Goal: Task Accomplishment & Management: Contribute content

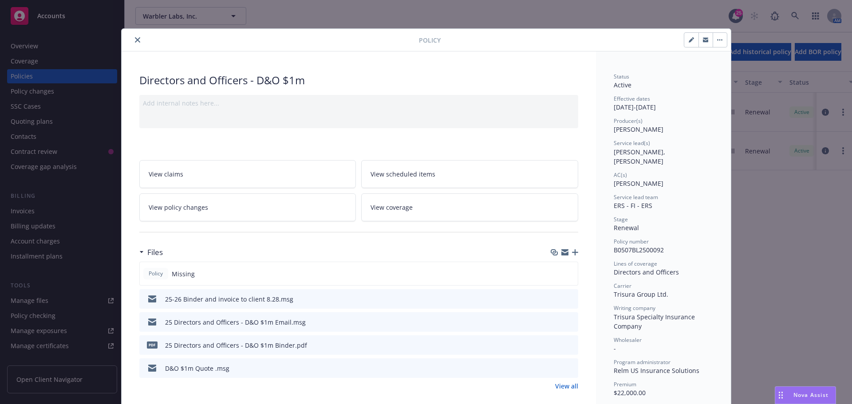
click at [135, 40] on icon "close" at bounding box center [137, 39] width 5 height 5
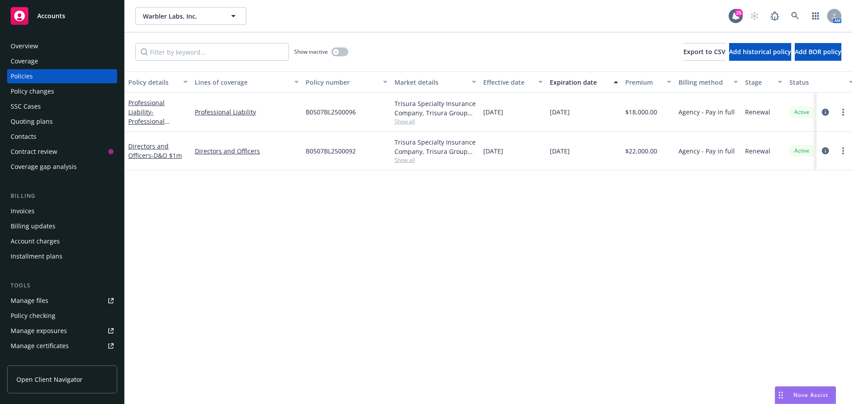
click at [316, 9] on div "Warbler Labs, Inc. Warbler Labs, Inc." at bounding box center [431, 16] width 593 height 18
click at [451, 356] on div "Policy details Lines of coverage Policy number Market details Effective date Ex…" at bounding box center [489, 237] width 728 height 333
click at [795, 13] on icon at bounding box center [795, 16] width 8 height 8
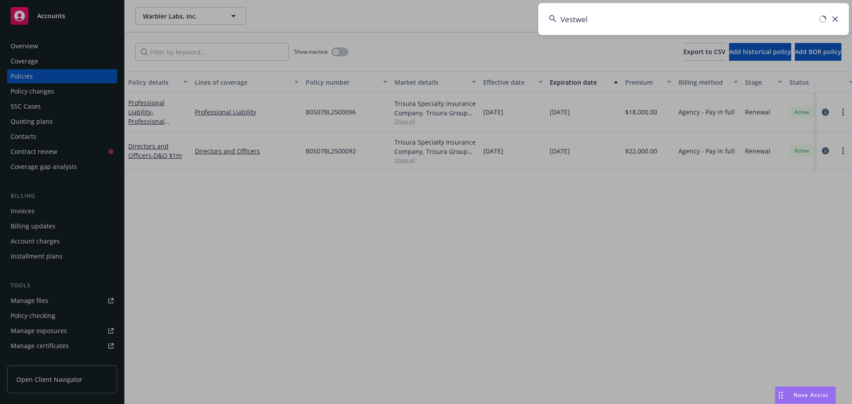
type input "Vestwell"
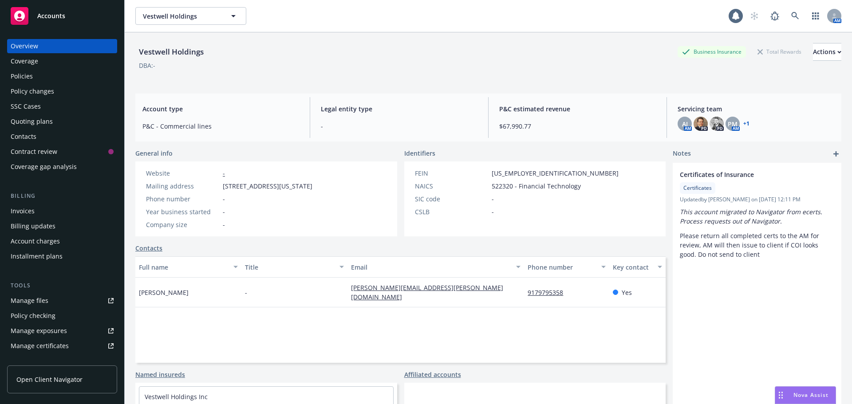
drag, startPoint x: 538, startPoint y: 56, endPoint x: 484, endPoint y: 51, distance: 54.0
click at [536, 56] on div "Vestwell Holdings Business Insurance Total Rewards Actions" at bounding box center [488, 52] width 706 height 18
click at [38, 78] on div "Policies" at bounding box center [62, 76] width 103 height 14
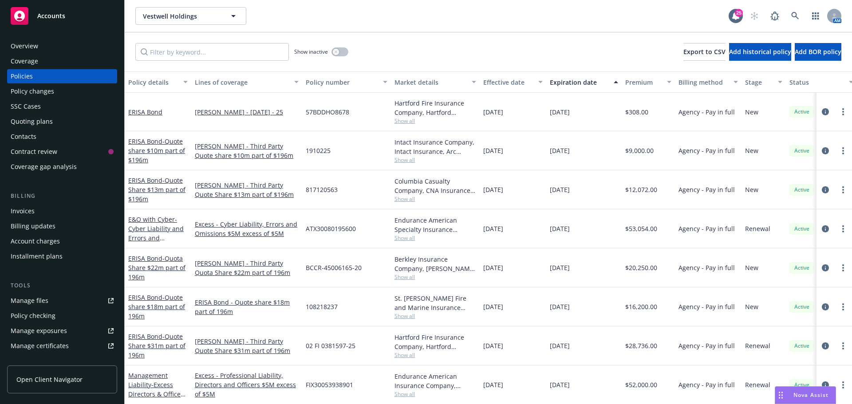
click at [31, 45] on div "Overview" at bounding box center [25, 46] width 28 height 14
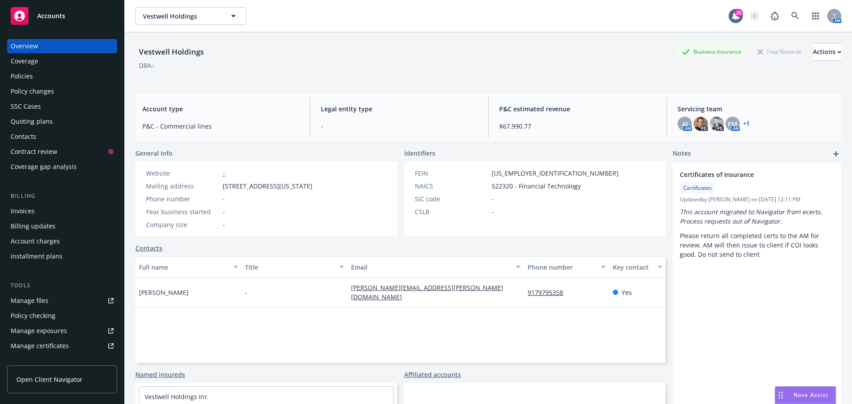
click at [440, 79] on div "Vestwell Holdings Business Insurance Total Rewards Actions DBA: -" at bounding box center [488, 61] width 706 height 36
drag, startPoint x: 240, startPoint y: 34, endPoint x: 233, endPoint y: 33, distance: 7.2
click at [235, 34] on div "Vestwell Holdings Business Insurance Total Rewards Actions DBA: -" at bounding box center [488, 59] width 706 height 54
click at [7, 76] on link "Policies" at bounding box center [62, 76] width 110 height 14
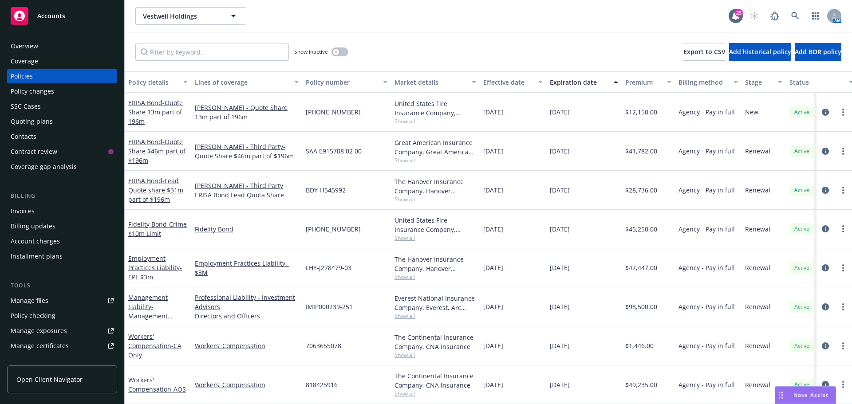
scroll to position [400, 0]
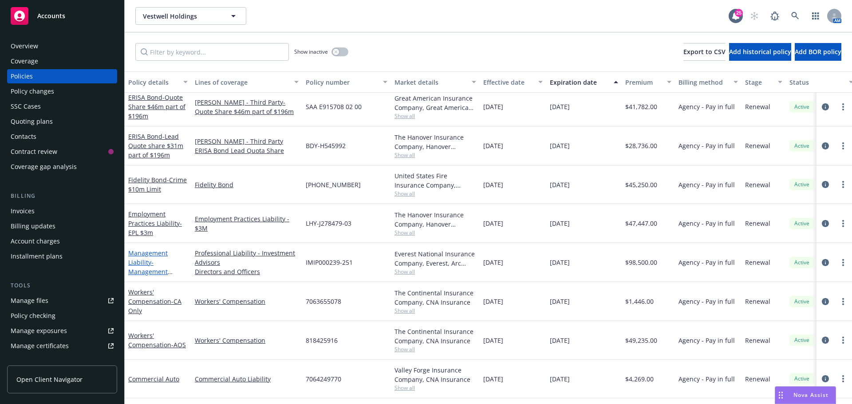
click at [133, 253] on link "Management Liability - Management Liability $5m" at bounding box center [148, 267] width 40 height 36
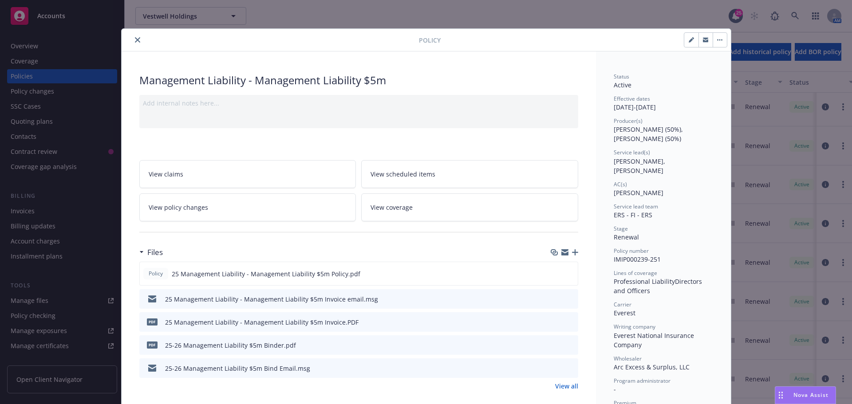
click at [135, 40] on icon "close" at bounding box center [137, 39] width 5 height 5
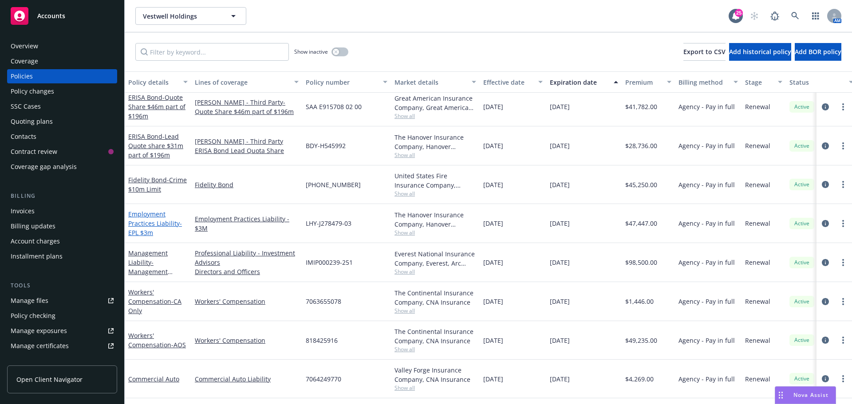
click at [176, 225] on link "Employment Practices Liability - EPL $3m" at bounding box center [155, 223] width 54 height 27
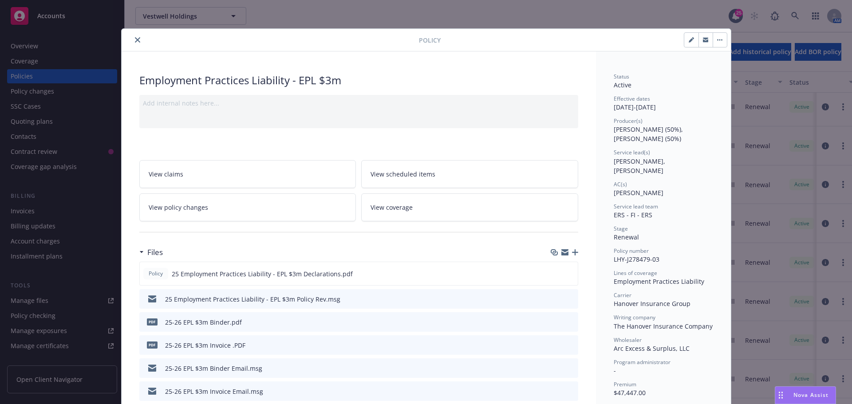
click at [135, 45] on button "close" at bounding box center [137, 40] width 11 height 11
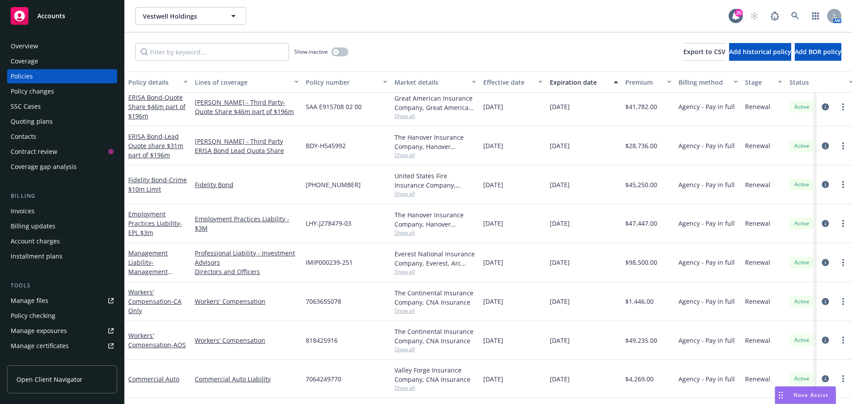
click at [417, 24] on div "Vestwell Holdings Vestwell Holdings" at bounding box center [431, 16] width 593 height 18
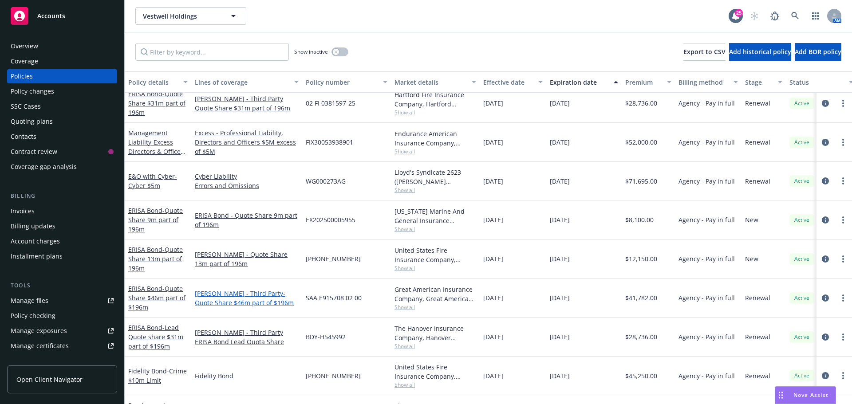
scroll to position [441, 0]
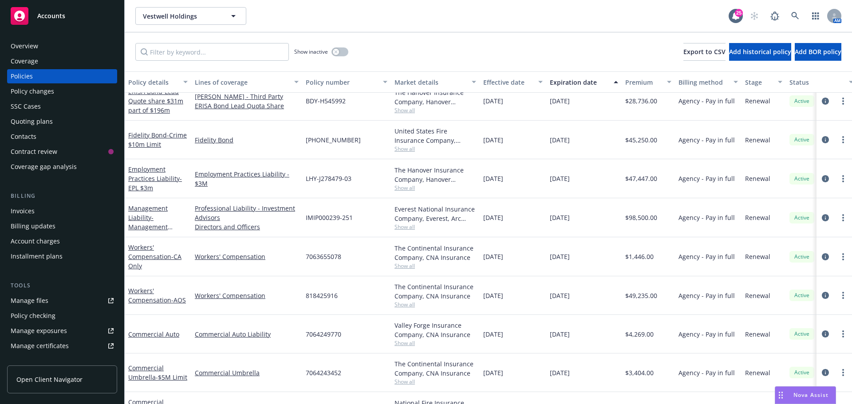
click at [56, 94] on div "Policy changes" at bounding box center [62, 91] width 103 height 14
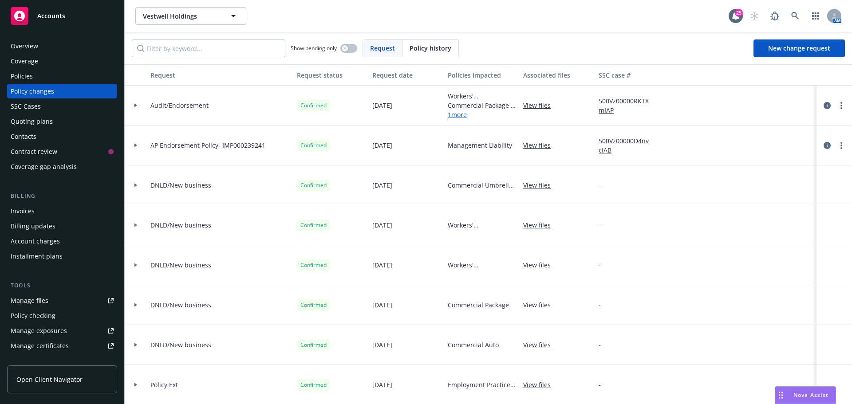
click at [138, 105] on div at bounding box center [135, 105] width 15 height 3
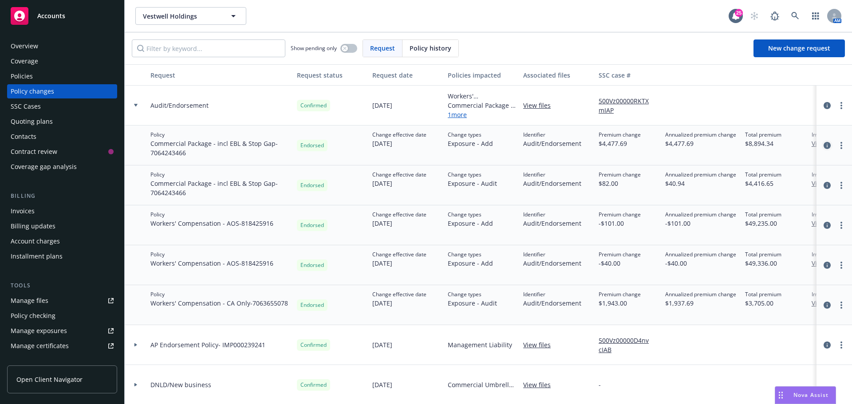
click at [824, 146] on icon "circleInformation" at bounding box center [827, 145] width 7 height 7
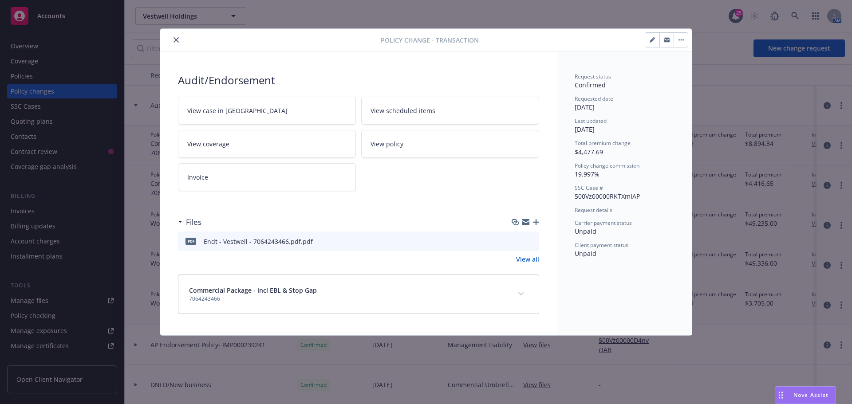
click at [518, 241] on icon "download file" at bounding box center [517, 239] width 6 height 5
click at [178, 37] on icon "close" at bounding box center [176, 39] width 5 height 5
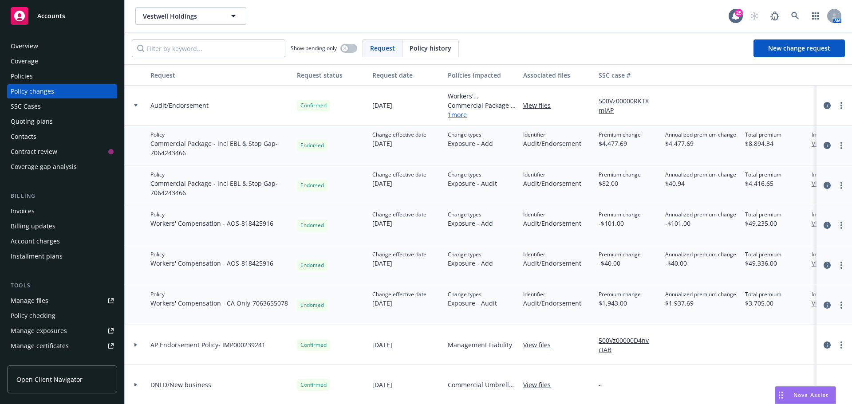
click at [824, 189] on icon "circleInformation" at bounding box center [827, 185] width 7 height 7
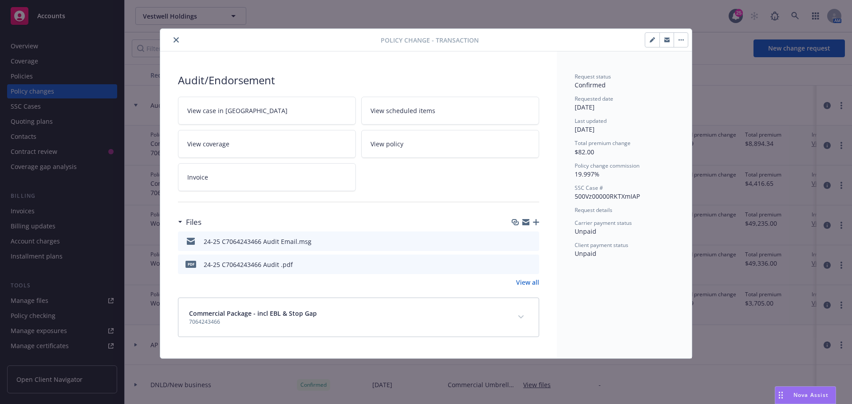
click at [516, 265] on icon "download file" at bounding box center [516, 264] width 7 height 7
click at [173, 38] on button "close" at bounding box center [176, 40] width 11 height 11
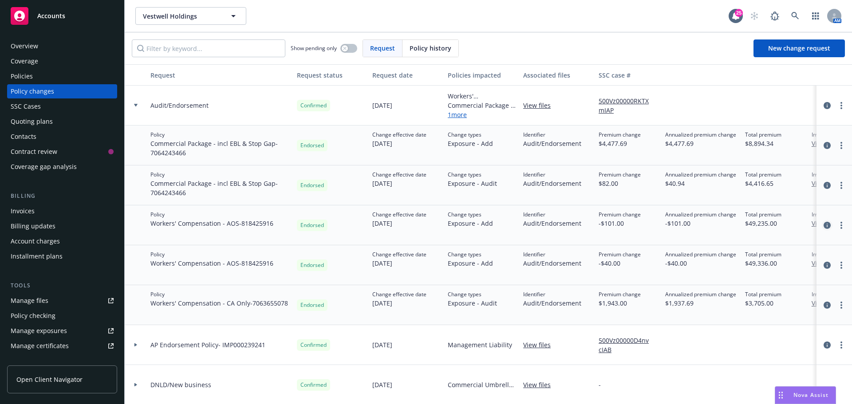
click at [824, 226] on icon "circleInformation" at bounding box center [827, 225] width 7 height 7
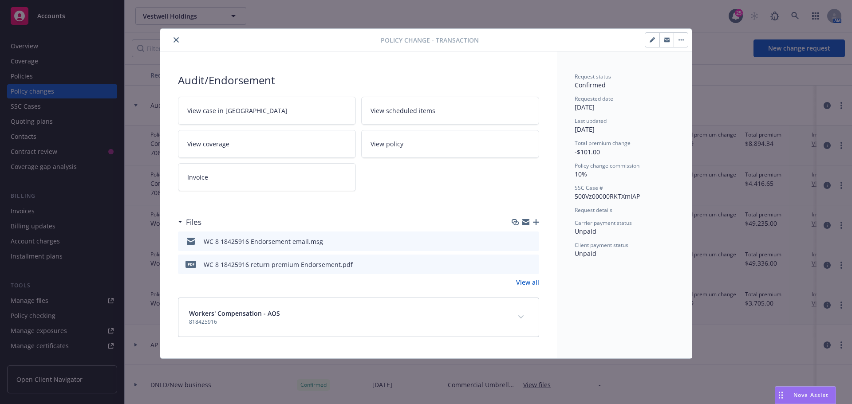
click at [516, 265] on icon "download file" at bounding box center [516, 264] width 7 height 7
click at [177, 42] on icon "close" at bounding box center [176, 39] width 5 height 5
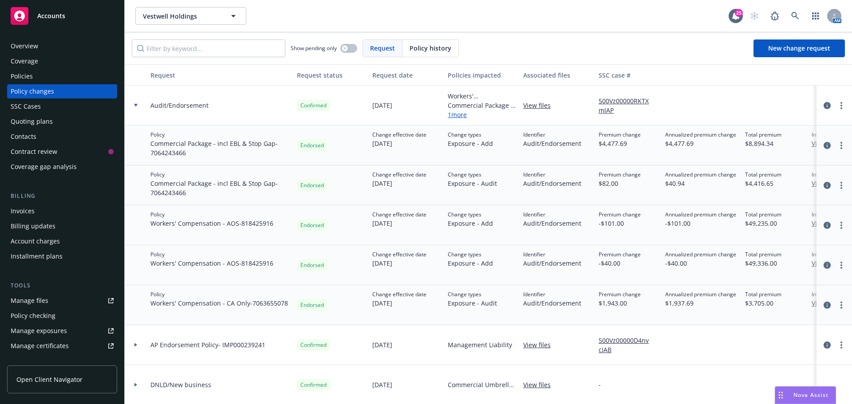
click at [824, 268] on icon "circleInformation" at bounding box center [827, 265] width 7 height 7
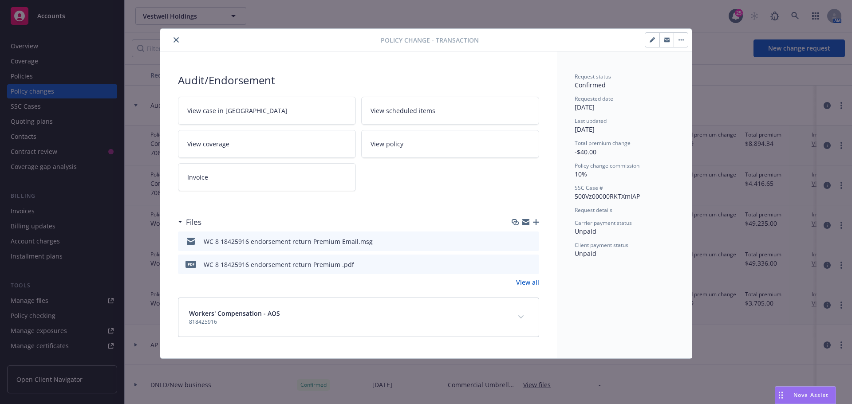
click at [516, 264] on icon "download file" at bounding box center [517, 263] width 6 height 5
click at [174, 41] on icon "close" at bounding box center [176, 39] width 5 height 5
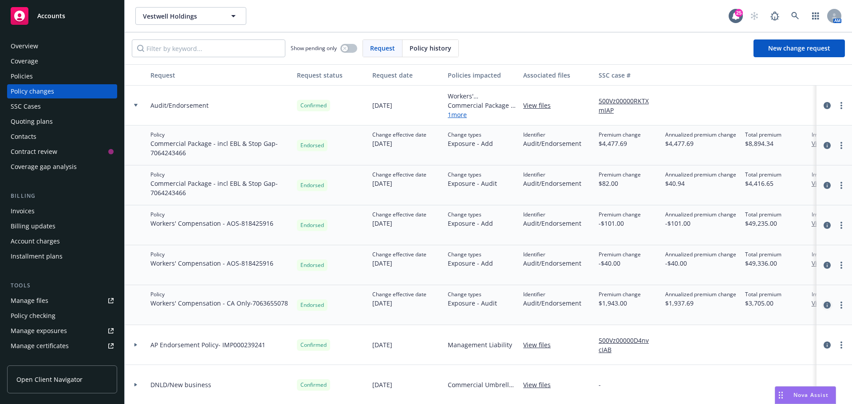
click at [824, 306] on icon "circleInformation" at bounding box center [827, 305] width 7 height 7
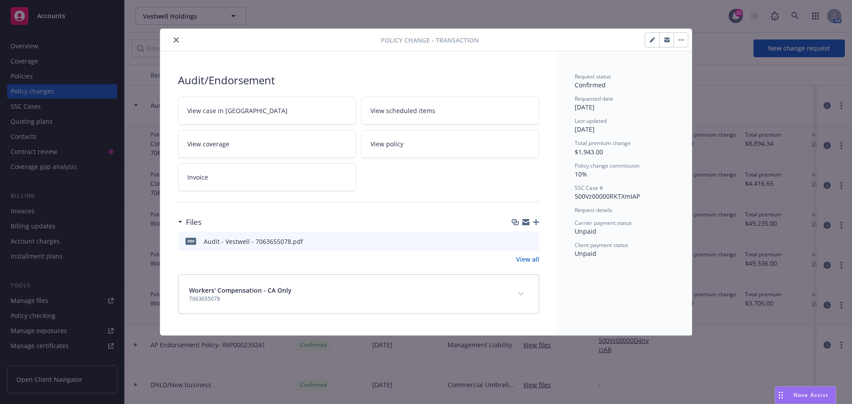
click at [515, 241] on icon "download file" at bounding box center [516, 240] width 7 height 7
click at [172, 40] on button "close" at bounding box center [176, 40] width 11 height 11
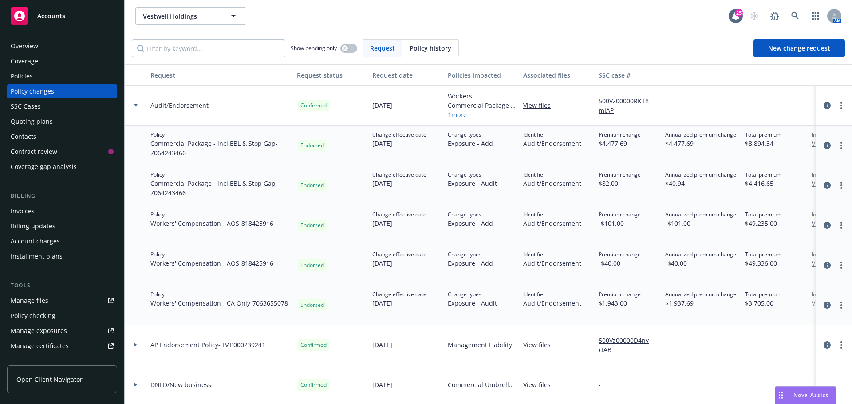
click at [314, 20] on div "Vestwell Holdings Vestwell Holdings" at bounding box center [431, 16] width 593 height 18
click at [39, 75] on div "Policies" at bounding box center [62, 76] width 103 height 14
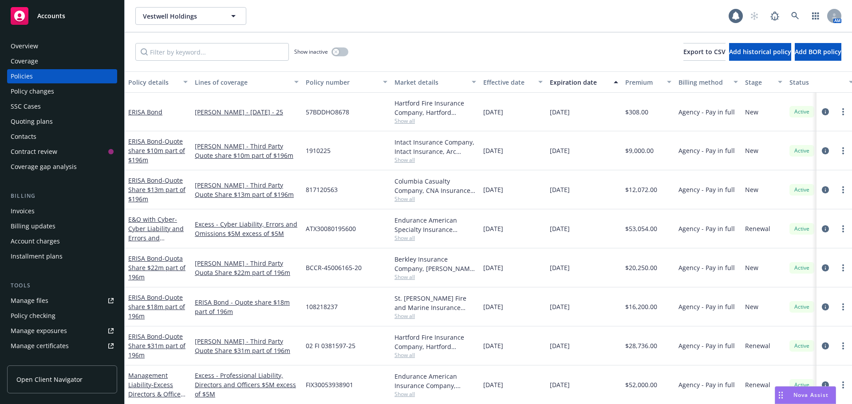
click at [468, 47] on div "Show inactive Export to CSV Add historical policy Add BOR policy" at bounding box center [489, 51] width 728 height 39
click at [343, 55] on button "button" at bounding box center [340, 51] width 17 height 9
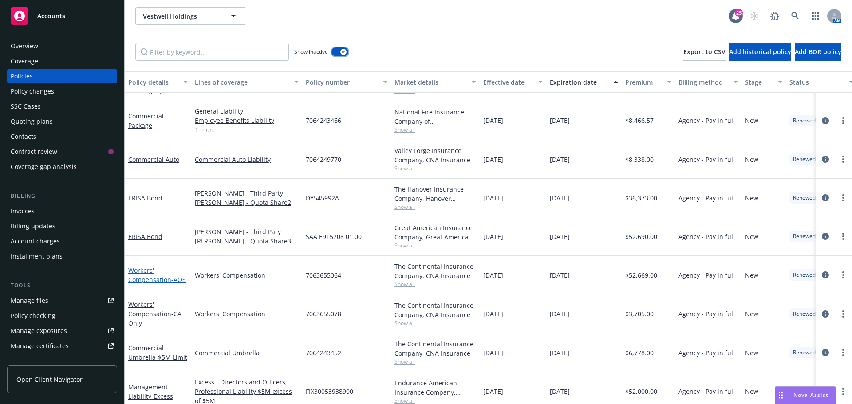
scroll to position [454, 0]
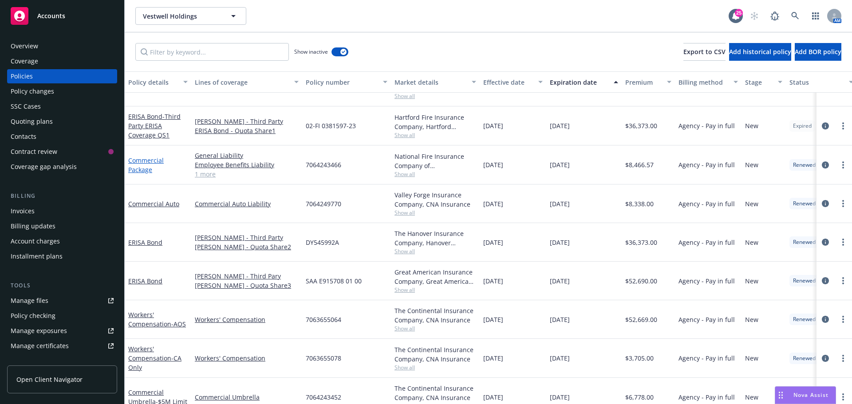
click at [144, 172] on link "Commercial Package" at bounding box center [146, 165] width 36 height 18
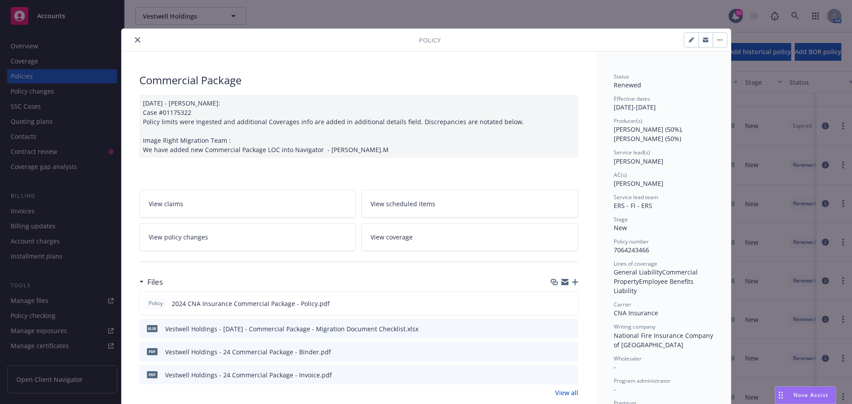
click at [572, 283] on icon "button" at bounding box center [575, 282] width 6 height 6
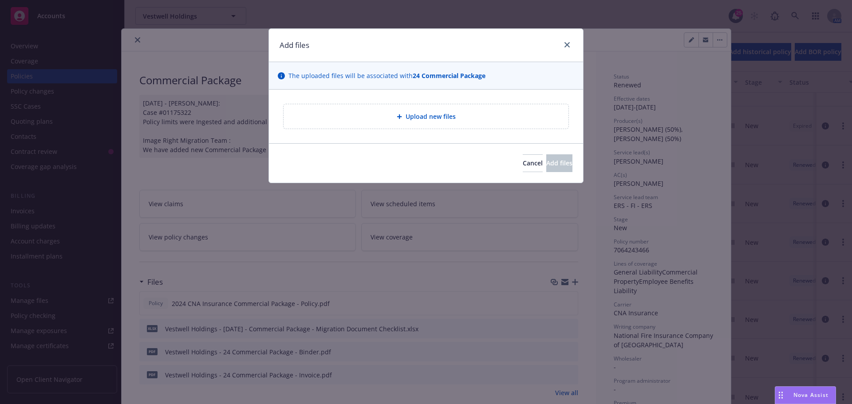
type textarea "x"
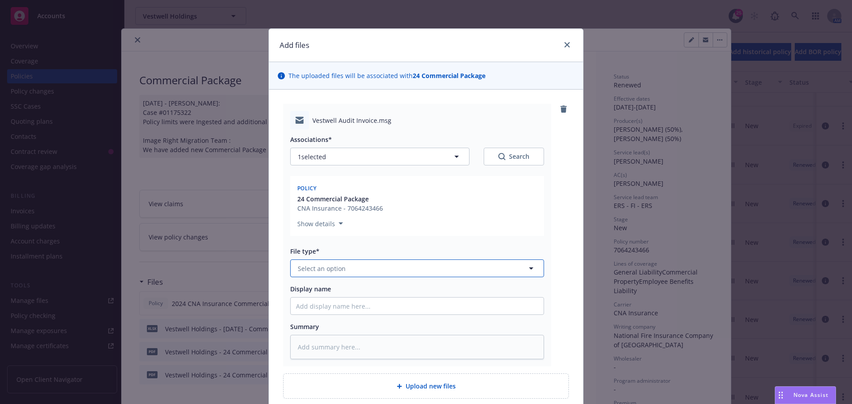
click at [351, 269] on button "Select an option" at bounding box center [417, 269] width 254 height 18
type input "Audit"
click at [345, 285] on div "Audits" at bounding box center [417, 293] width 253 height 24
click at [331, 304] on input "Display name" at bounding box center [417, 306] width 253 height 17
type textarea "x"
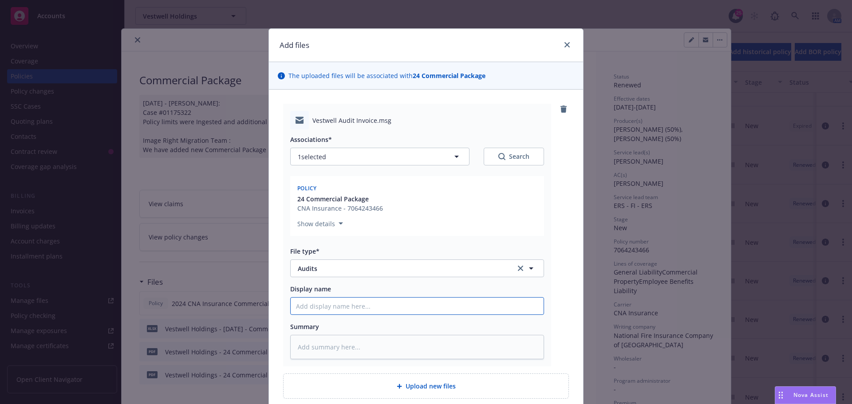
type input "2"
type textarea "x"
type input "25"
type textarea "x"
type input "2"
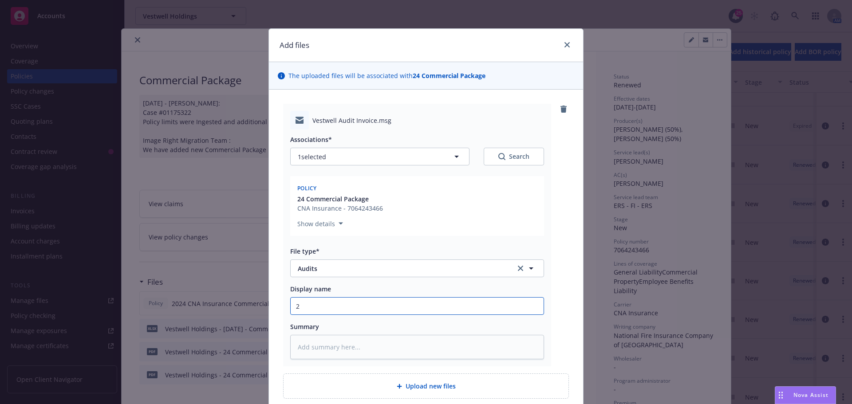
type textarea "x"
type input "2"
type textarea "x"
type input "24"
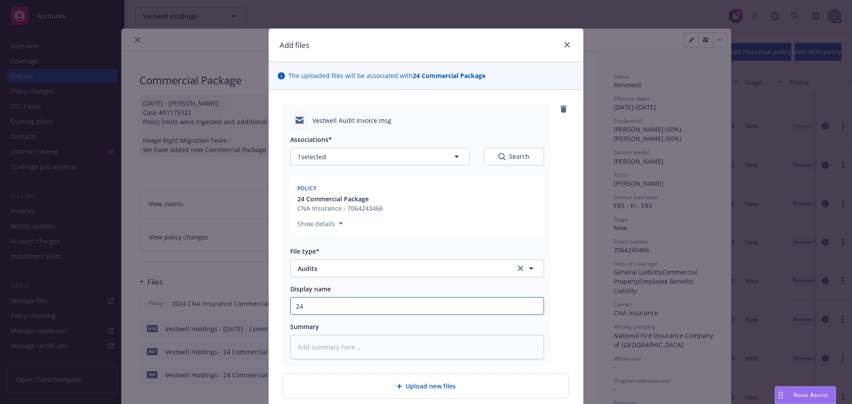
type textarea "x"
type input "24-"
type textarea "x"
type input "24-2"
type textarea "x"
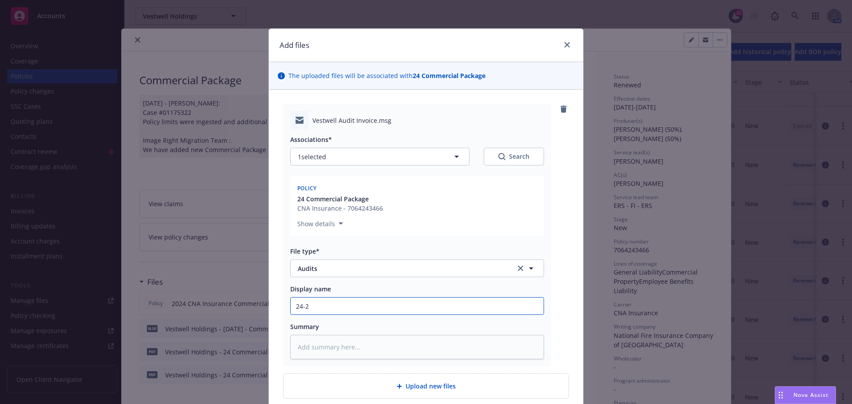
type input "24-25"
type textarea "x"
type input "24-25"
type textarea "x"
type input "24-25 A"
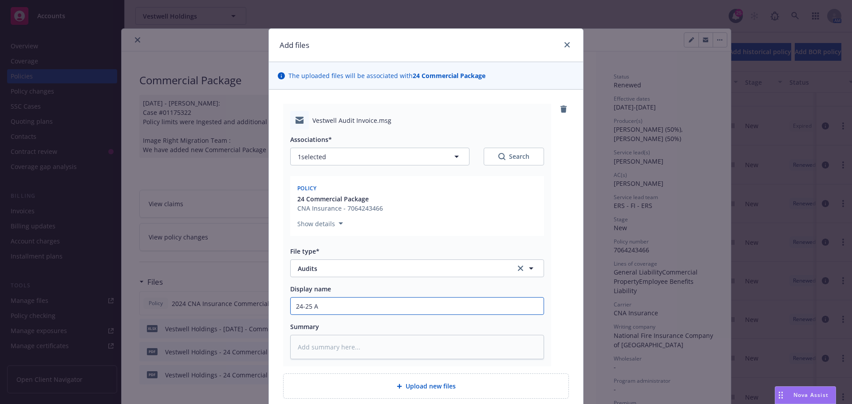
type textarea "x"
type input "24-25 Au"
type textarea "x"
type input "24-25 Aud"
type textarea "x"
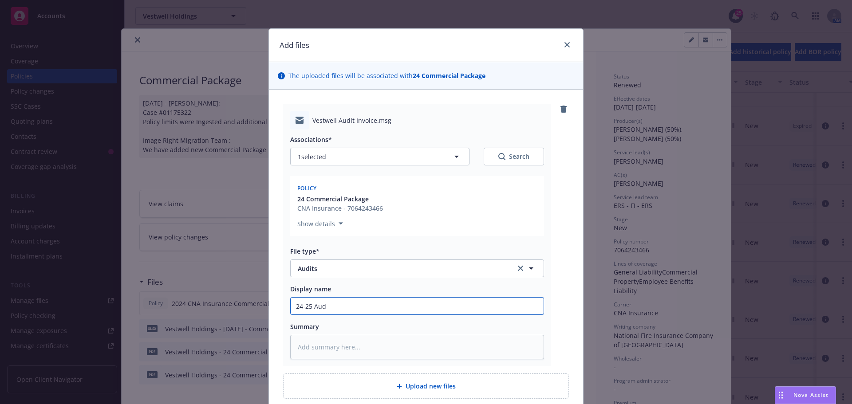
type input "24-25 Audi"
type textarea "x"
type input "24-25 Audit"
type textarea "x"
type input "24-25 Audit"
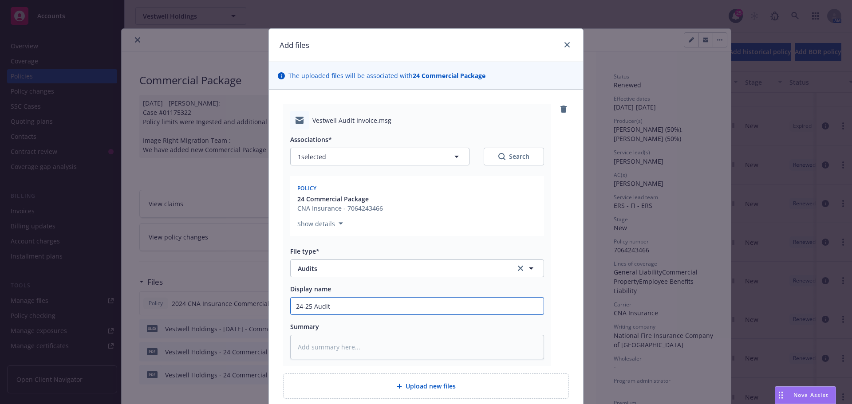
type textarea "x"
type input "24-25 Audit i"
type textarea "x"
type input "24-25 Audit inv"
type textarea "x"
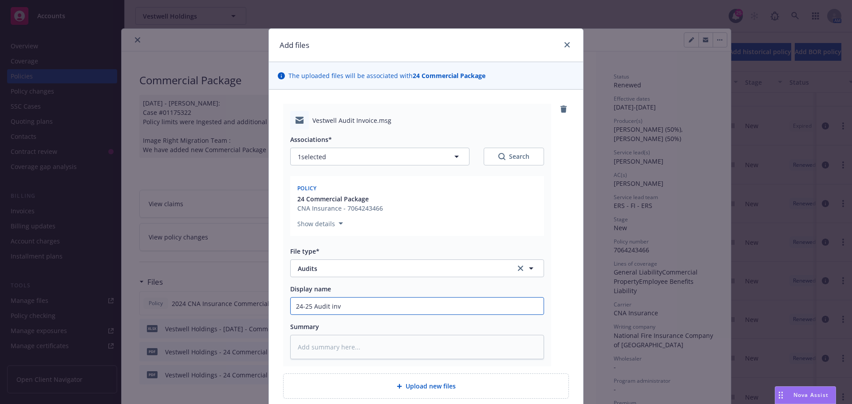
type input "24-25 Audit invo"
type textarea "x"
type input "24-25 Audit invoi"
type textarea "x"
type input "24-25 Audit invoic"
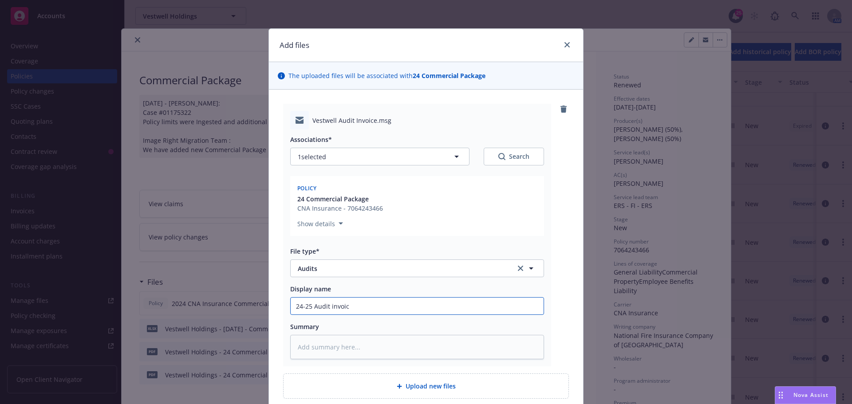
type textarea "x"
type input "24-25 Audit invoice"
type textarea "x"
type input "24-25 Audit invoice"
type textarea "x"
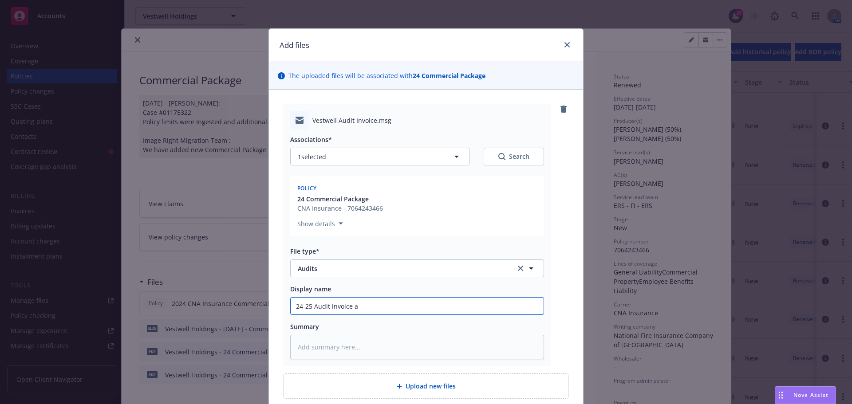
type input "24-25 Audit invoice an"
type textarea "x"
type input "24-25 Audit invoice ane"
type textarea "x"
type input "24-25 Audit invoice ane"
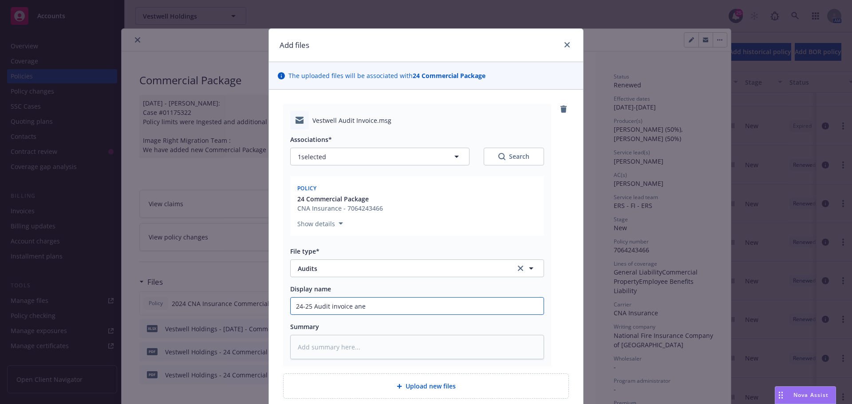
type textarea "x"
type input "24-25 Audit invoice ane e"
type textarea "x"
type input "24-25 Audit invoice ane en"
type textarea "x"
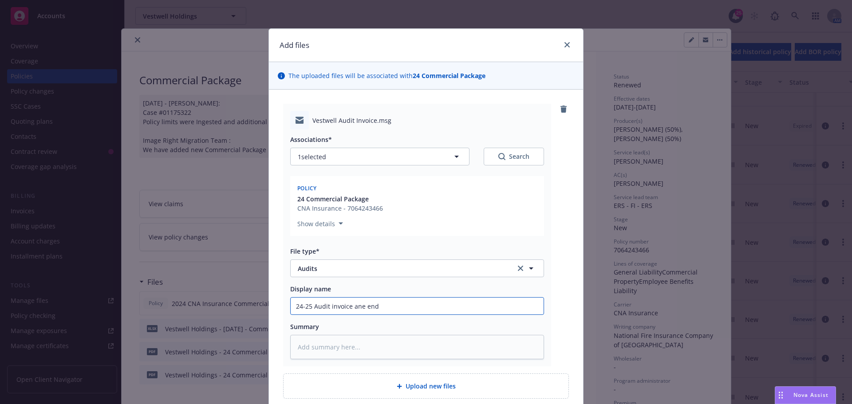
type input "24-25 Audit invoice ane endo"
type textarea "x"
type input "24-25 Audit invoice ane endor"
type textarea "x"
type input "24-25 Audit invoice ane endors"
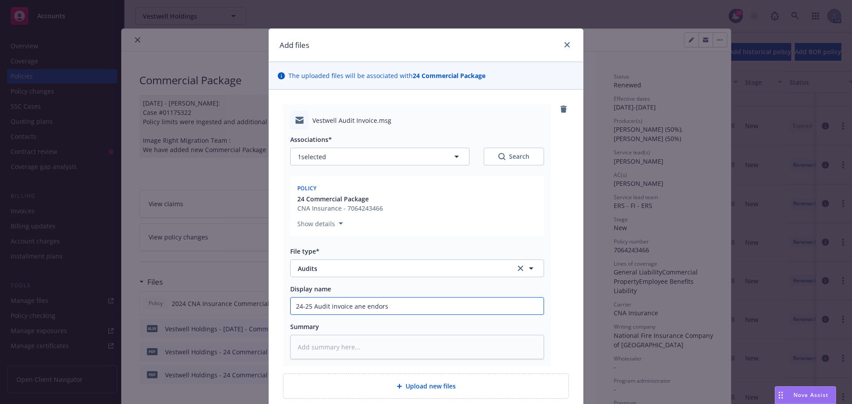
type textarea "x"
type input "24-25 Audit invoice ane endorsem"
type textarea "x"
type input "24-25 Audit invoice ane endorseme"
type textarea "x"
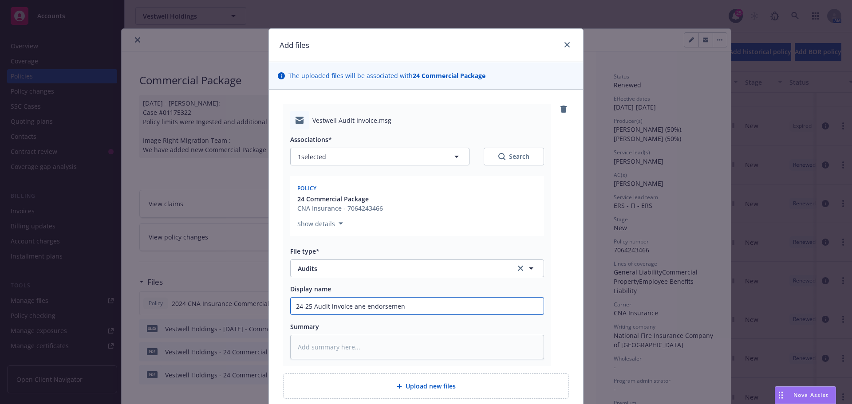
type input "24-25 Audit invoice ane endorsement"
type textarea "x"
type input "24-25 Audit invoice ane endorsements"
type textarea "x"
type input "24-25 Audit invoice ane endorsements"
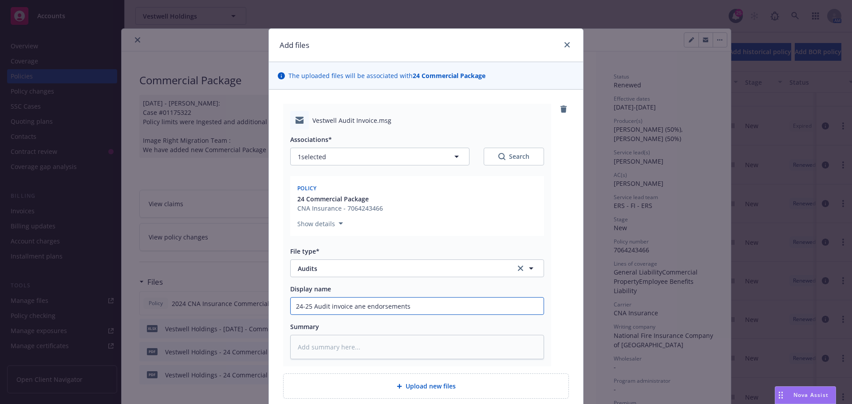
type textarea "x"
type input "24-25 Audit invoice ane endorsements s"
type textarea "x"
type input "24-25 Audit invoice ane endorsements sen"
type textarea "x"
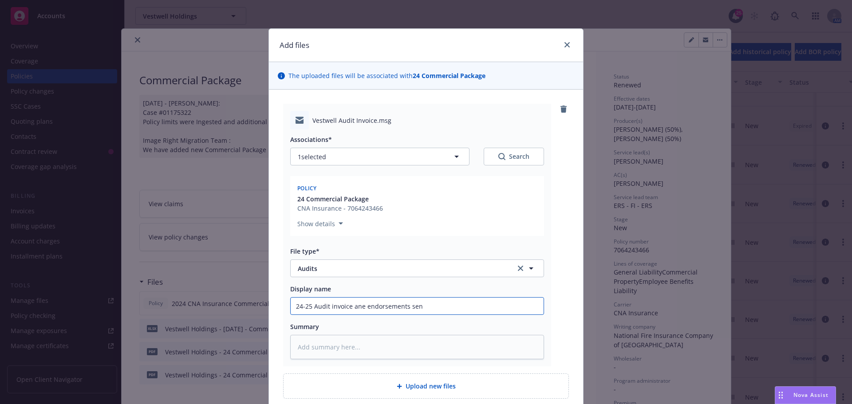
type input "24-25 Audit invoice ane endorsements sent"
type textarea "x"
type input "24-25 Audit invoice ane endorsements sent"
type textarea "x"
type input "24-25 Audit invoice ane endorsements sent t"
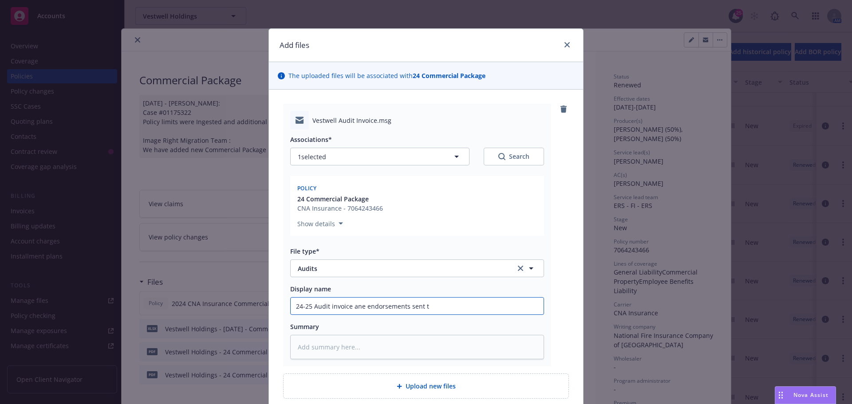
type textarea "x"
type input "24-25 Audit invoice ane endorsements sent to"
type textarea "x"
type input "24-25 Audit invoice ane endorsements sent to"
type textarea "x"
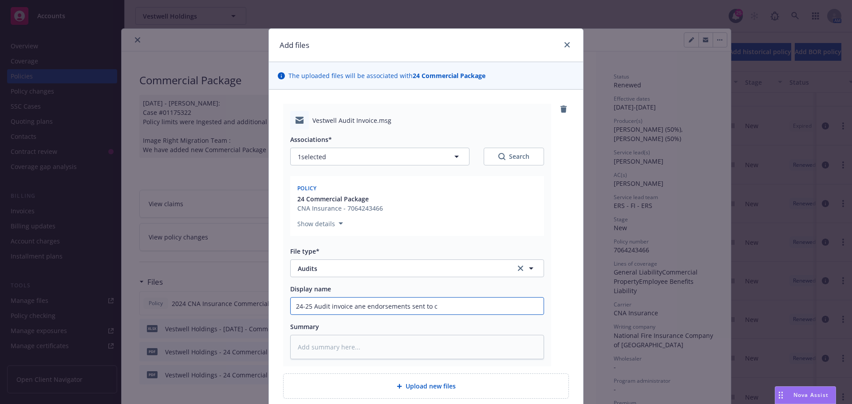
type input "24-25 Audit invoice ane endorsements sent to cl"
type textarea "x"
type input "24-25 Audit invoice ane endorsements sent to cle"
type textarea "x"
type input "24-25 Audit invoice ane endorsements sent to clei"
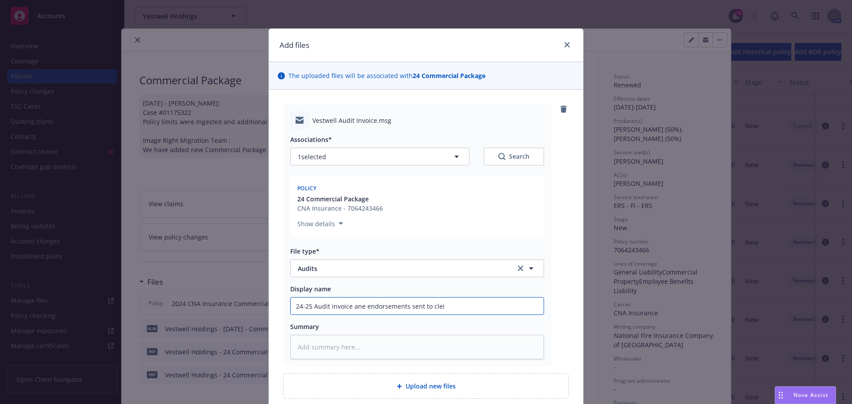
type textarea "x"
type input "24-25 Audit invoice ane endorsements sent to [PERSON_NAME]"
type textarea "x"
paste input "ie"
type input "24-25 Audit invoice ane endorsements sent to client"
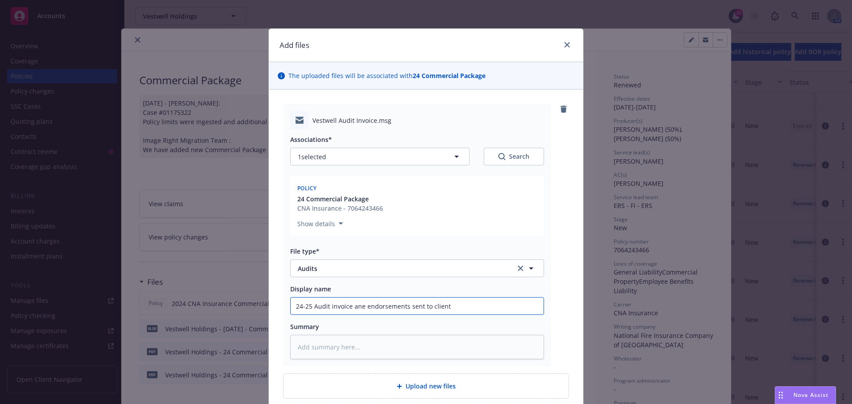
type textarea "x"
type input "24-25 Audit invoice ane endorsements sent to client"
type textarea "x"
type input "24-25 Audit invoice ane endorsements sent to client 8"
type textarea "x"
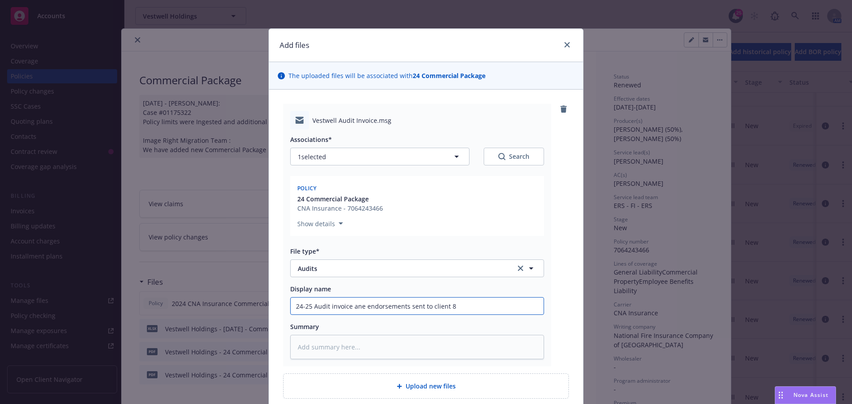
type input "24-25 Audit invoice ane endorsements sent to client 8."
type textarea "x"
type input "24-25 Audit invoice ane endorsements sent to client 8.2"
type textarea "x"
type input "24-25 Audit invoice ane endorsements sent to client 8.28"
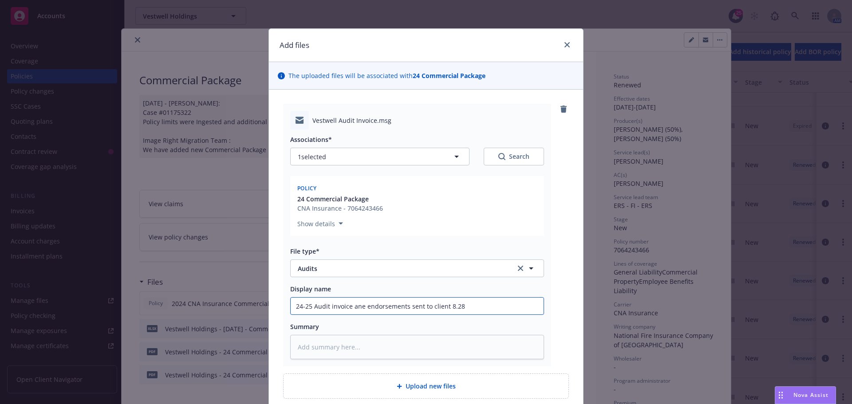
type textarea "x"
type input "24-25 Audit invoice ane endorsements sent to client 8.28."
type textarea "x"
type input "24-25 Audit invoice ane endorsements sent to client 8.28.2"
type textarea "x"
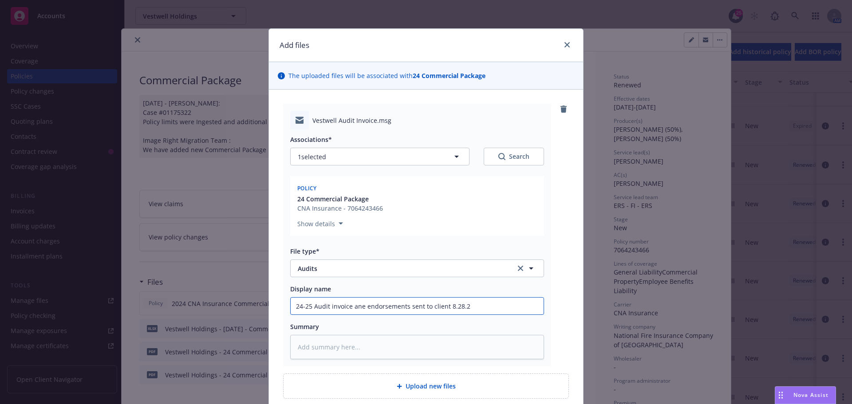
type input "24-25 Audit invoice ane endorsements sent to client [DATE]"
click at [360, 305] on input "24-25 Audit invoice ane endorsements sent to client [DATE]" at bounding box center [417, 306] width 253 height 17
type textarea "x"
type input "24-25 Audit invoice an endorsements sent to client [DATE]"
type textarea "x"
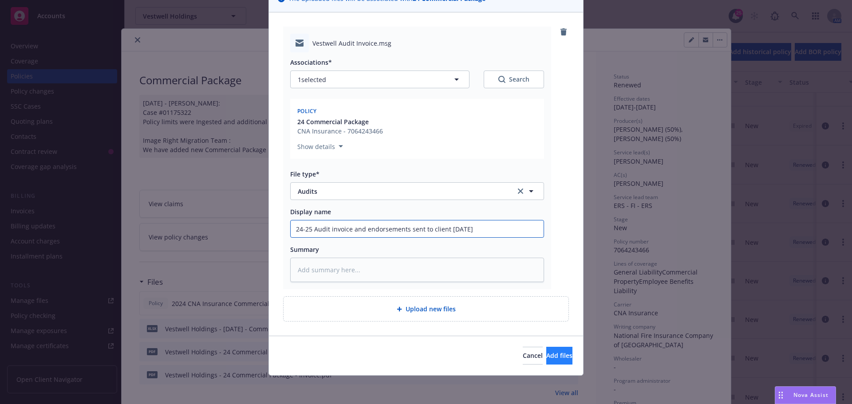
type input "24-25 Audit invoice and endorsements sent to client [DATE]"
click at [546, 357] on button "Add files" at bounding box center [559, 356] width 26 height 18
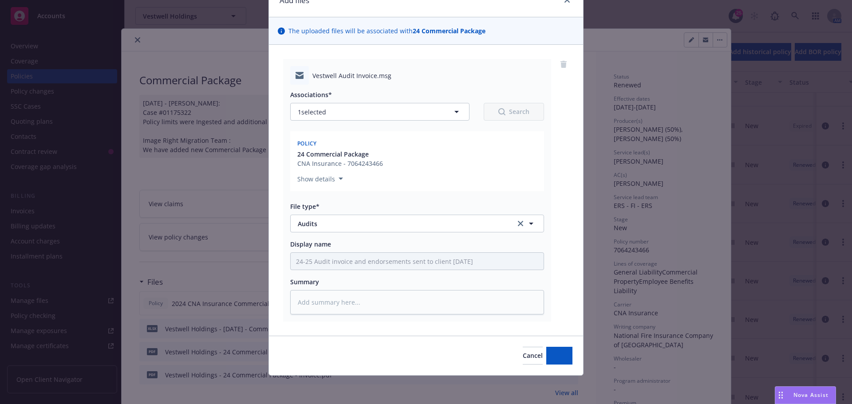
scroll to position [45, 0]
type textarea "x"
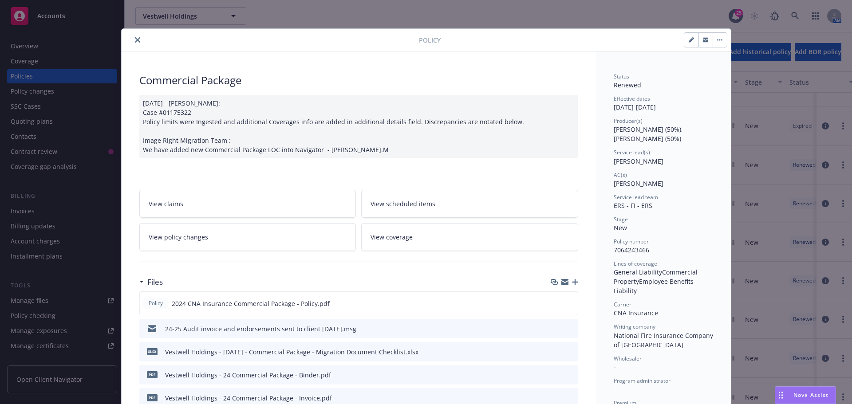
click at [135, 40] on icon "close" at bounding box center [137, 39] width 5 height 5
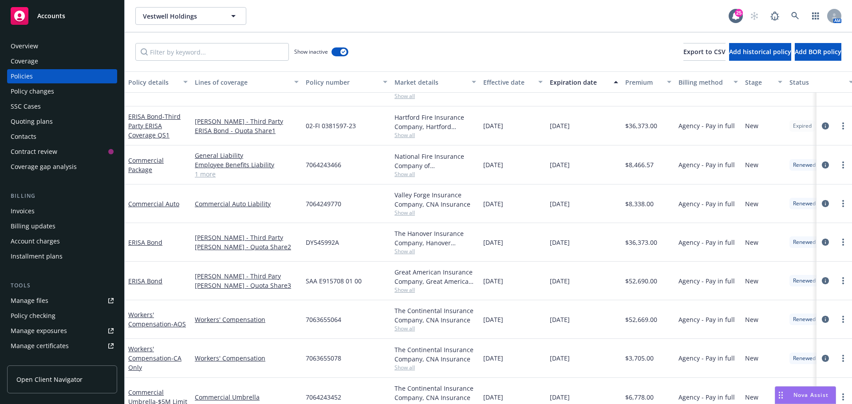
click at [308, 14] on div "Vestwell Holdings Vestwell Holdings" at bounding box center [431, 16] width 593 height 18
click at [800, 18] on link at bounding box center [796, 16] width 18 height 18
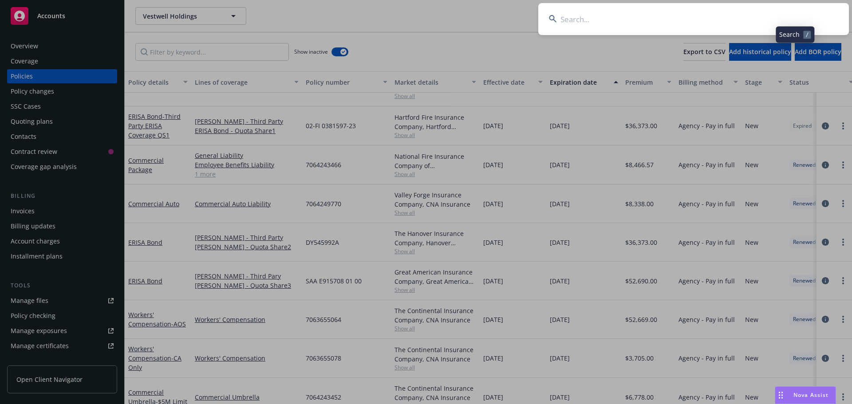
click at [775, 18] on input at bounding box center [693, 19] width 311 height 32
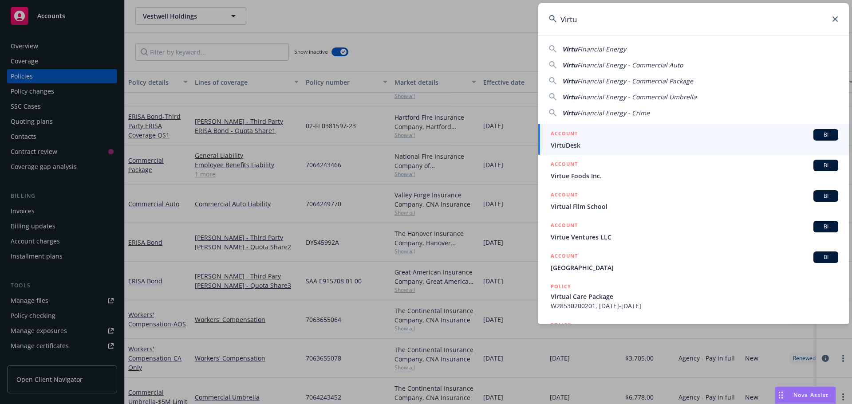
click at [589, 49] on span "Financial Energy" at bounding box center [602, 49] width 49 height 8
type input "Virtu Financial Energy"
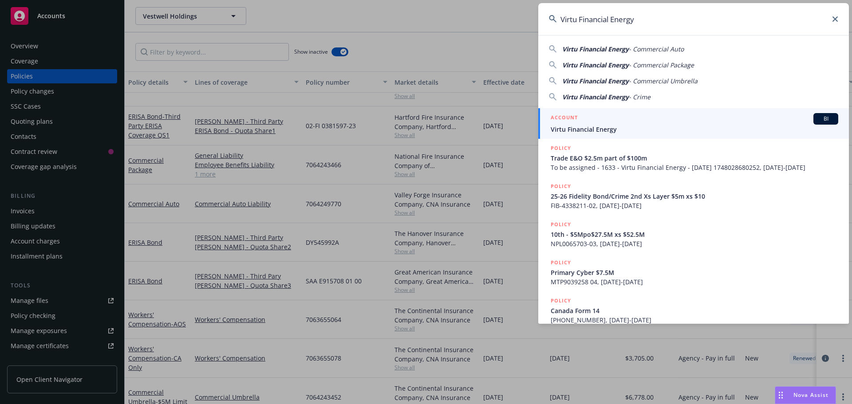
click at [823, 119] on span "BI" at bounding box center [826, 119] width 18 height 8
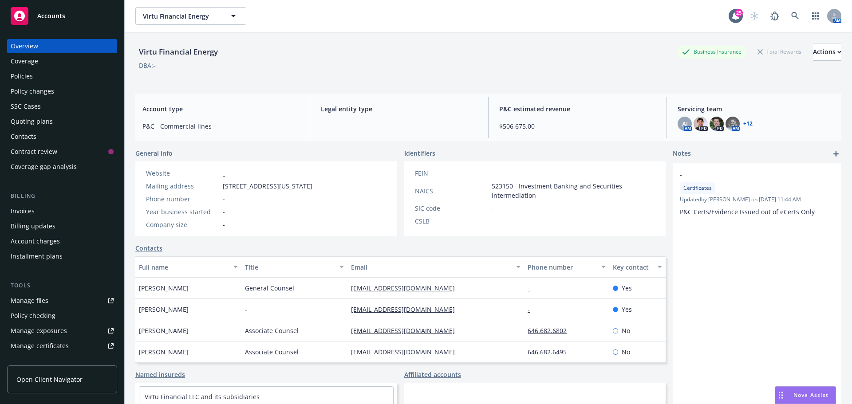
click at [47, 82] on div "Policies" at bounding box center [62, 76] width 103 height 14
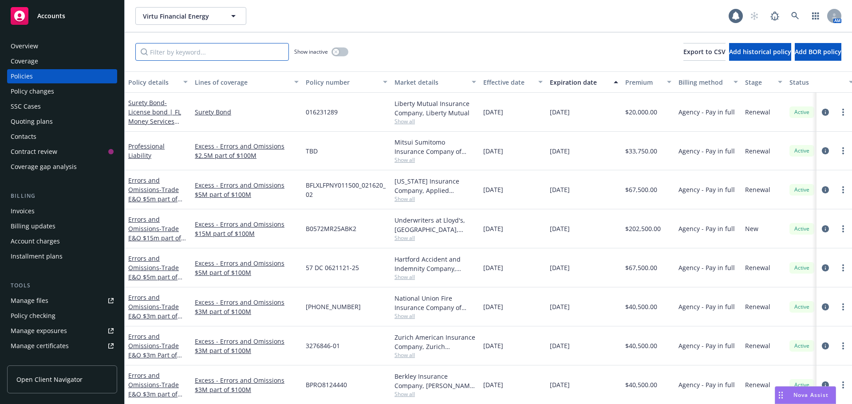
click at [211, 55] on input "Filter by keyword..." at bounding box center [212, 52] width 154 height 18
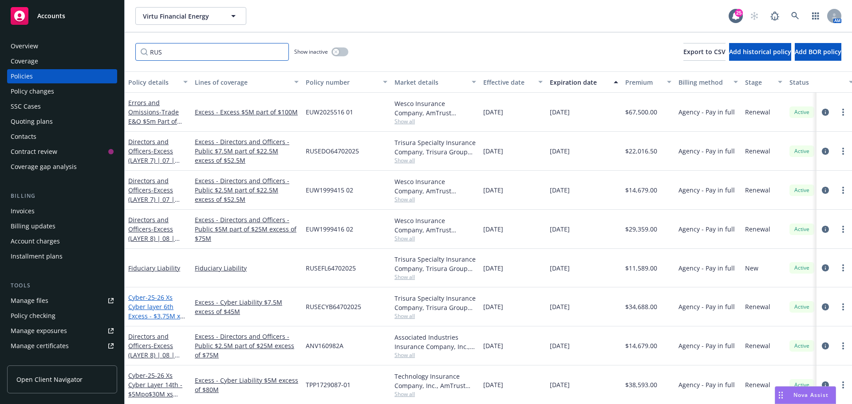
type input "RUS"
click at [158, 305] on span "- 25-26 Xs Cyber layer 6th Excess - $3.75M xs $45M" at bounding box center [156, 311] width 57 height 36
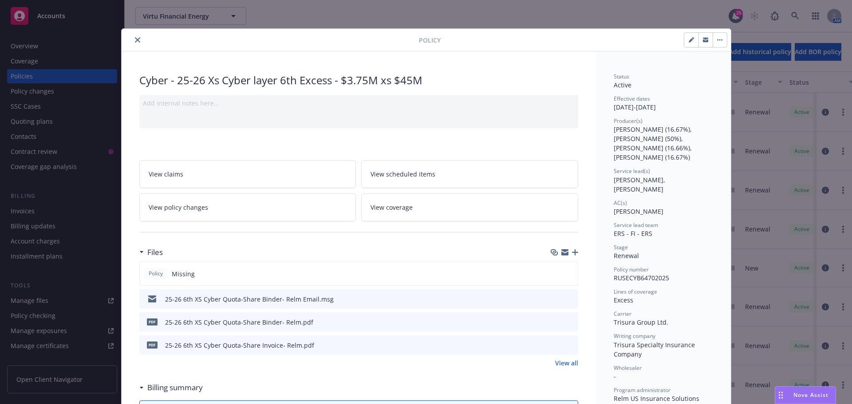
click at [569, 346] on icon "preview file" at bounding box center [570, 345] width 8 height 6
drag, startPoint x: 136, startPoint y: 42, endPoint x: 98, endPoint y: 56, distance: 40.6
click at [136, 42] on icon "close" at bounding box center [137, 39] width 5 height 5
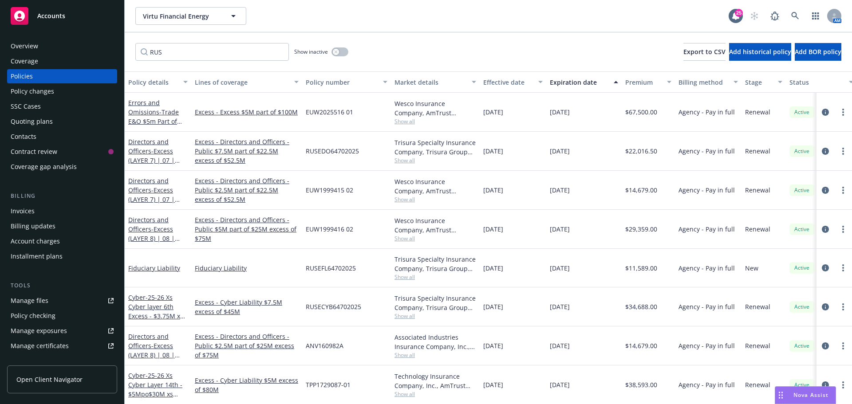
click at [42, 209] on div "Invoices" at bounding box center [62, 211] width 103 height 14
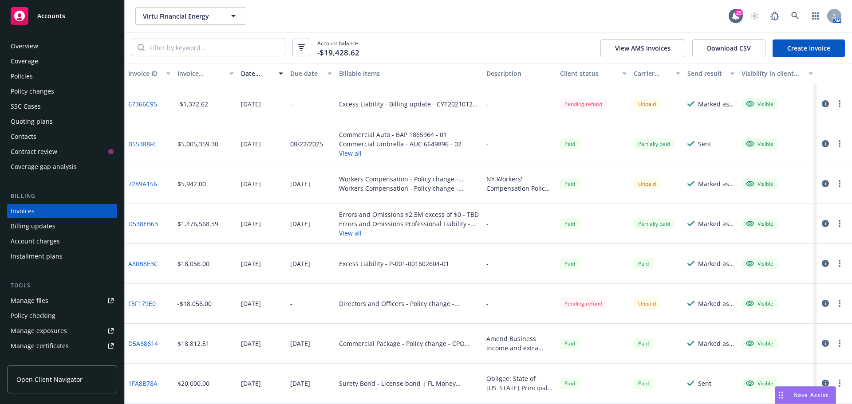
click at [471, 51] on div "Account balance -$19,428.62 View AMS invoices Download CSV Create Invoice" at bounding box center [489, 47] width 728 height 31
drag, startPoint x: 52, startPoint y: 78, endPoint x: 59, endPoint y: 74, distance: 8.1
click at [52, 78] on div "Policies" at bounding box center [62, 76] width 103 height 14
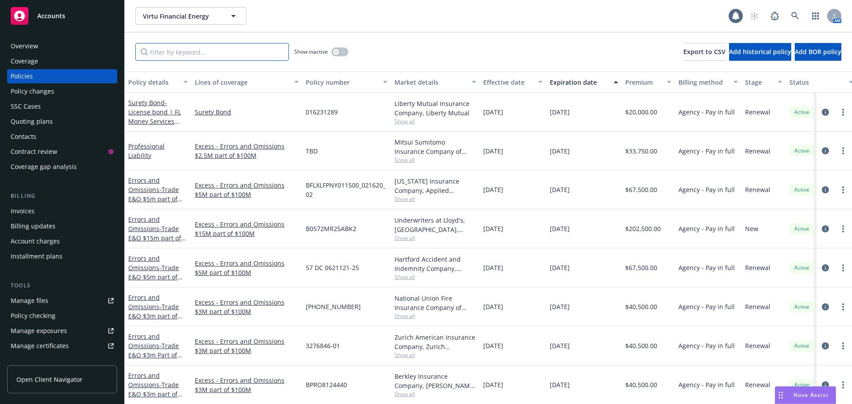
click at [239, 53] on input "Filter by keyword..." at bounding box center [212, 52] width 154 height 18
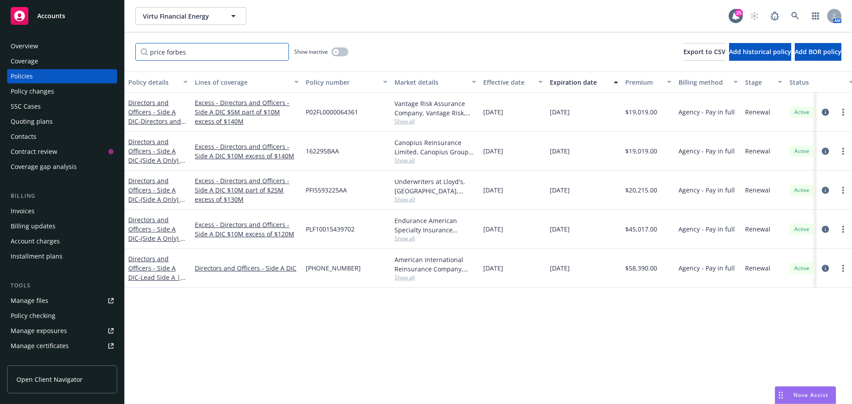
type input "price forbes"
drag, startPoint x: 360, startPoint y: 113, endPoint x: 307, endPoint y: 113, distance: 52.4
click at [307, 113] on div "P02FL0000064361" at bounding box center [346, 112] width 89 height 39
copy span "P02FL0000064361"
drag, startPoint x: 337, startPoint y: 152, endPoint x: 306, endPoint y: 152, distance: 30.6
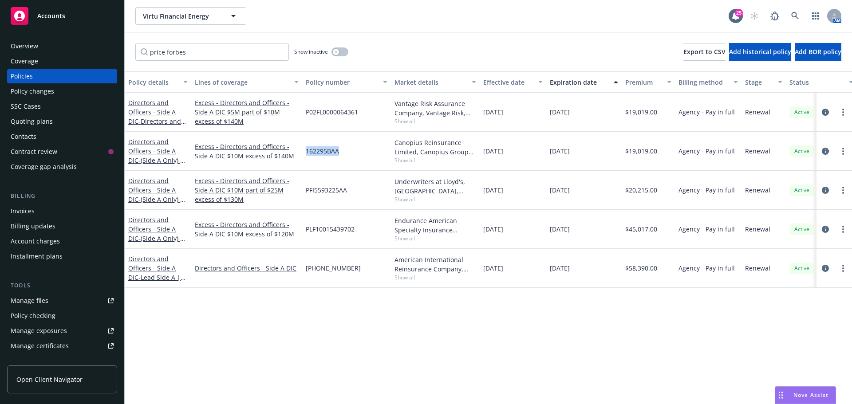
click at [306, 152] on span "162295BAA" at bounding box center [322, 150] width 33 height 9
copy span "162295BAA"
drag, startPoint x: 360, startPoint y: 191, endPoint x: 300, endPoint y: 192, distance: 59.9
click at [300, 192] on div "Directors and Officers - Side A DIC - (Side A Only) | 12 | $10M xs $130M xs Sid…" at bounding box center [553, 190] width 857 height 39
click at [382, 197] on div "PFI5593225AA" at bounding box center [346, 190] width 89 height 39
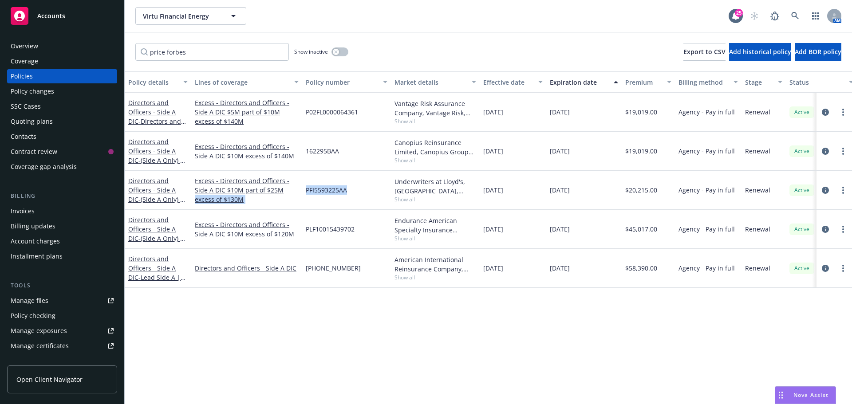
click at [371, 191] on div "PFI5593225AA" at bounding box center [346, 190] width 89 height 39
click at [365, 191] on div "PFI5593225AA" at bounding box center [346, 190] width 89 height 39
drag, startPoint x: 360, startPoint y: 188, endPoint x: 307, endPoint y: 189, distance: 53.3
click at [307, 189] on div "PFI5593225AA" at bounding box center [346, 190] width 89 height 39
copy span "PFI5593225AA"
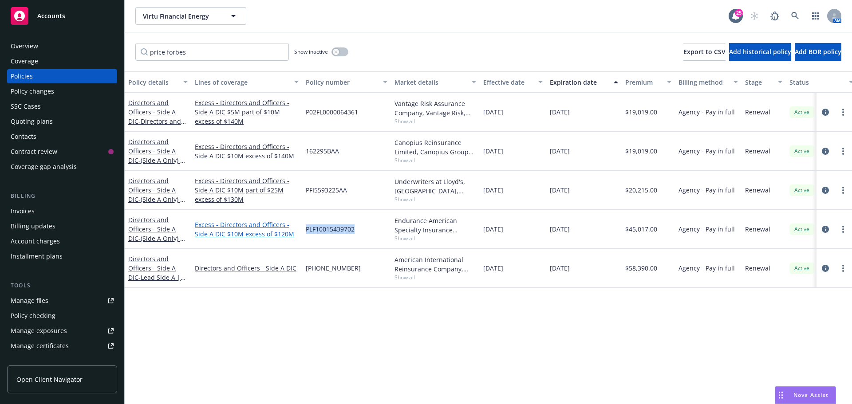
drag, startPoint x: 360, startPoint y: 232, endPoint x: 297, endPoint y: 233, distance: 63.5
click at [297, 233] on div "Directors and Officers - Side A DIC - (Side A Only) | 11 | $10M xs $120M xs Sid…" at bounding box center [553, 229] width 857 height 39
copy div "PLF10015439702"
drag, startPoint x: 346, startPoint y: 269, endPoint x: 307, endPoint y: 269, distance: 39.1
click at [307, 269] on div "[PHONE_NUMBER]" at bounding box center [346, 268] width 89 height 39
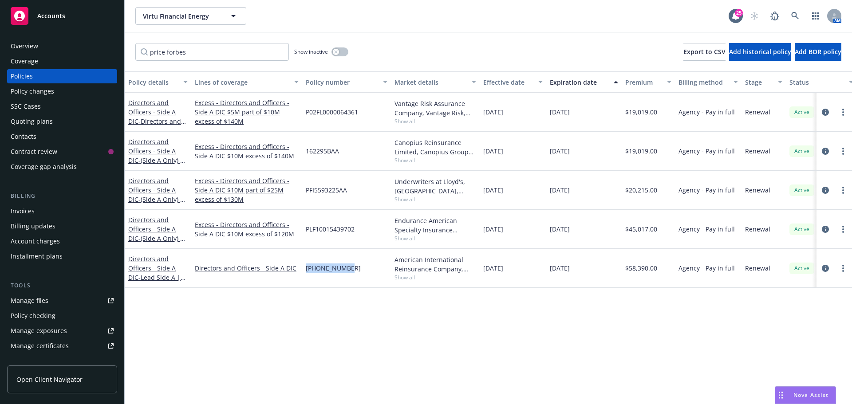
copy span "[PHONE_NUMBER]"
click at [632, 316] on div "Policy details Lines of coverage Policy number Market details Effective date Ex…" at bounding box center [489, 237] width 728 height 333
click at [400, 123] on span "Show all" at bounding box center [436, 122] width 82 height 8
drag, startPoint x: 437, startPoint y: 317, endPoint x: 437, endPoint y: 296, distance: 20.9
click at [437, 316] on div "Policy details Lines of coverage Policy number Market details Effective date Ex…" at bounding box center [489, 237] width 728 height 333
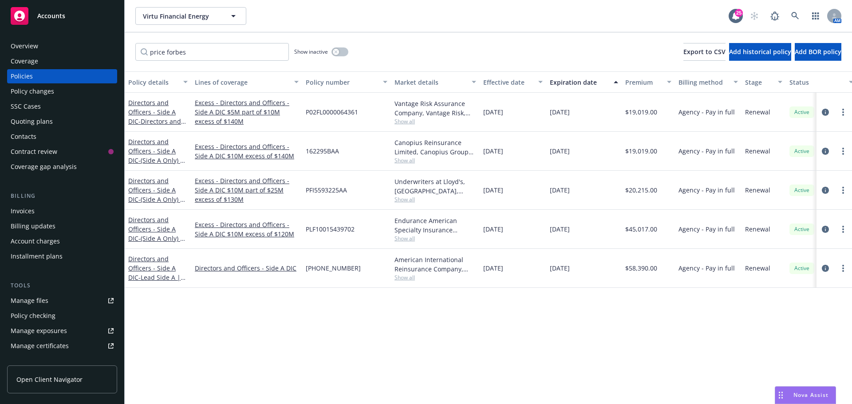
click at [398, 159] on span "Show all" at bounding box center [436, 161] width 82 height 8
click at [431, 319] on div "Policy details Lines of coverage Policy number Market details Effective date Ex…" at bounding box center [489, 237] width 728 height 333
click at [411, 201] on span "Show all" at bounding box center [436, 200] width 82 height 8
click at [426, 322] on div "Policy details Lines of coverage Policy number Market details Effective date Ex…" at bounding box center [489, 237] width 728 height 333
click at [415, 239] on span "Show all" at bounding box center [436, 239] width 82 height 8
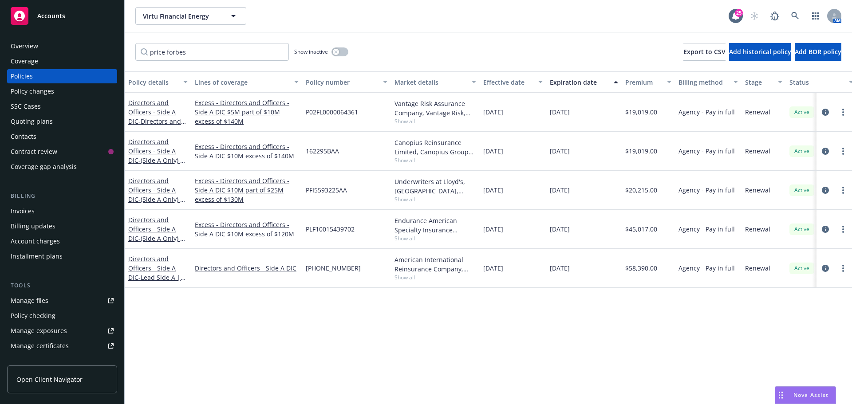
click at [494, 323] on div "Policy details Lines of coverage Policy number Market details Effective date Ex…" at bounding box center [489, 237] width 728 height 333
click at [408, 276] on span "Show all" at bounding box center [436, 278] width 82 height 8
click at [545, 340] on div "Policy details Lines of coverage Policy number Market details Effective date Ex…" at bounding box center [489, 237] width 728 height 333
click at [281, 52] on input "price forbes" at bounding box center [212, 52] width 154 height 18
click at [265, 51] on input "Filter by keyword..." at bounding box center [212, 52] width 154 height 18
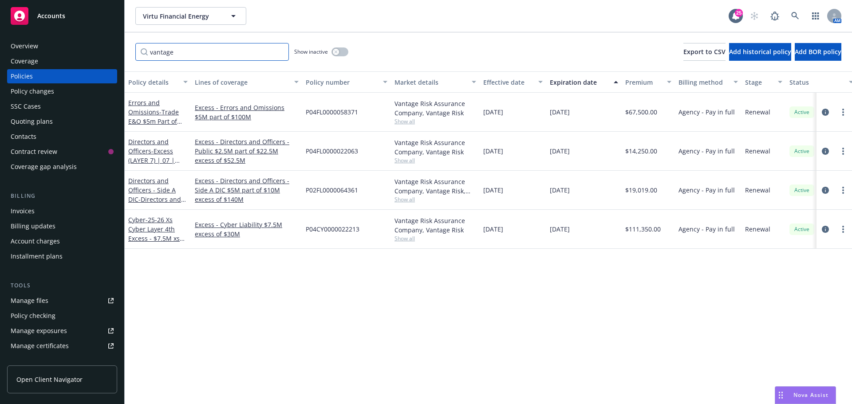
type input "vantage"
drag, startPoint x: 363, startPoint y: 147, endPoint x: 313, endPoint y: 150, distance: 50.7
click at [306, 150] on div "P04FL0000022063" at bounding box center [346, 151] width 89 height 39
copy span "P04FL0000022063"
drag, startPoint x: 392, startPoint y: 16, endPoint x: 562, endPoint y: 35, distance: 172.0
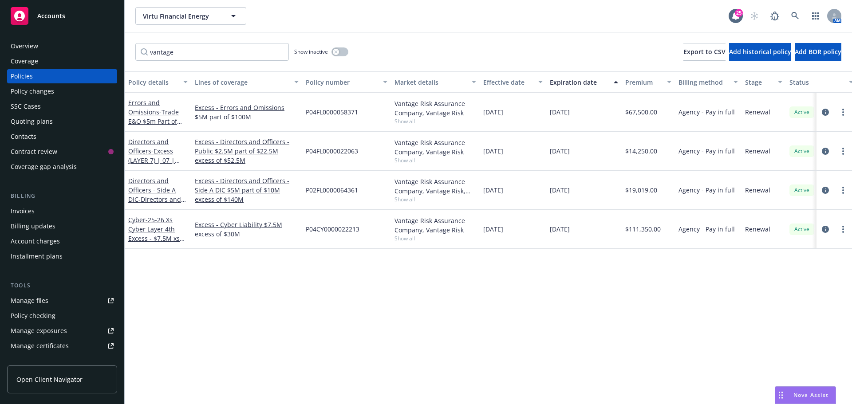
click at [392, 16] on div "Virtu Financial Energy Virtu Financial Energy" at bounding box center [431, 16] width 593 height 18
drag, startPoint x: 404, startPoint y: 10, endPoint x: 508, endPoint y: 23, distance: 105.2
click at [404, 10] on div "Virtu Financial Energy Virtu Financial Energy" at bounding box center [431, 16] width 593 height 18
click at [796, 15] on icon at bounding box center [795, 16] width 8 height 8
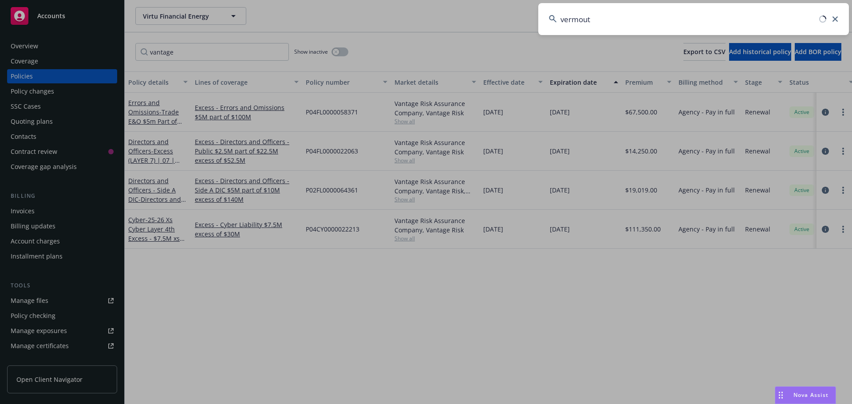
type input "vermouth"
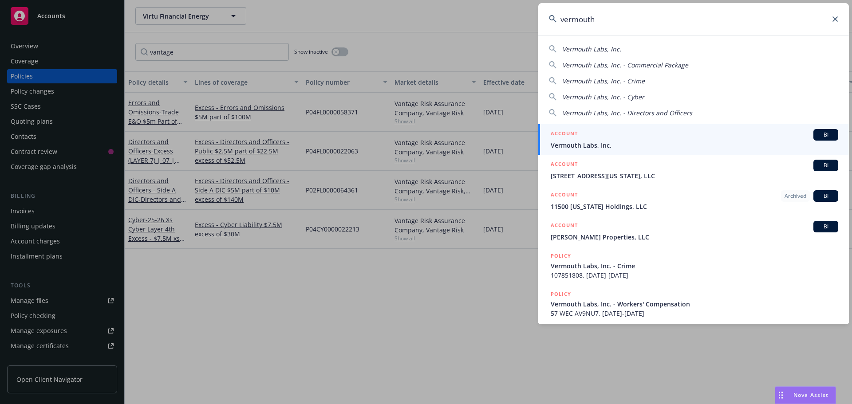
click at [817, 133] on span "BI" at bounding box center [826, 135] width 18 height 8
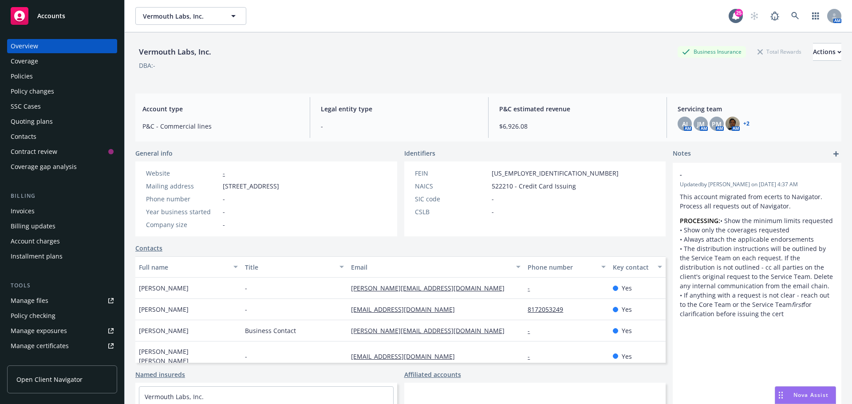
click at [54, 83] on div "Policies" at bounding box center [62, 76] width 103 height 14
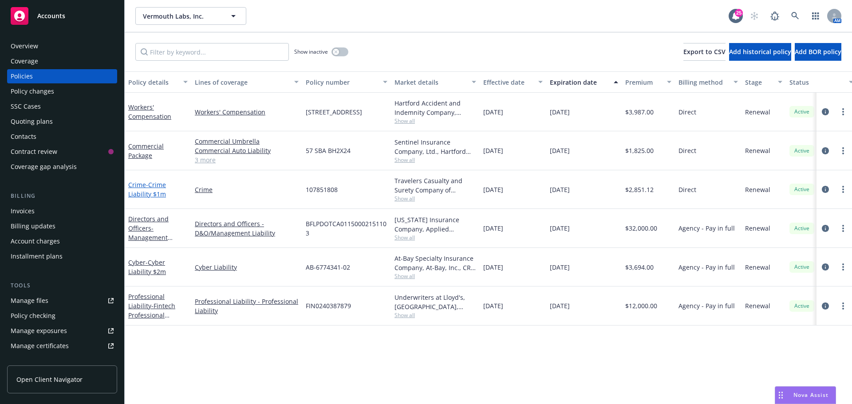
click at [157, 198] on span "- Crime Liability $1m" at bounding box center [147, 190] width 38 height 18
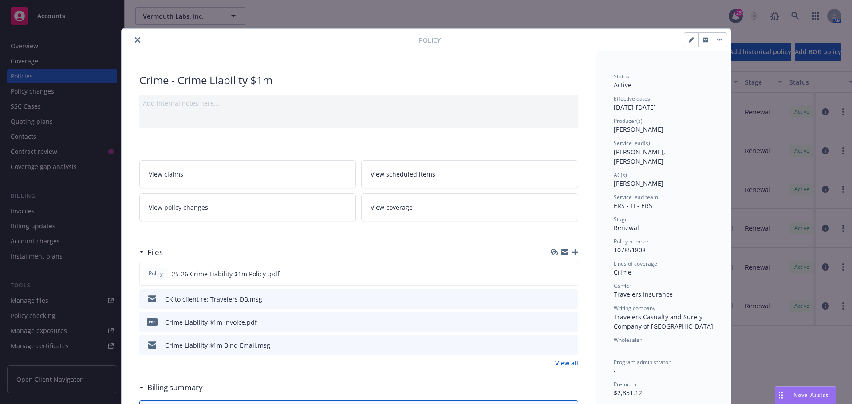
click at [573, 252] on icon "button" at bounding box center [575, 252] width 6 height 6
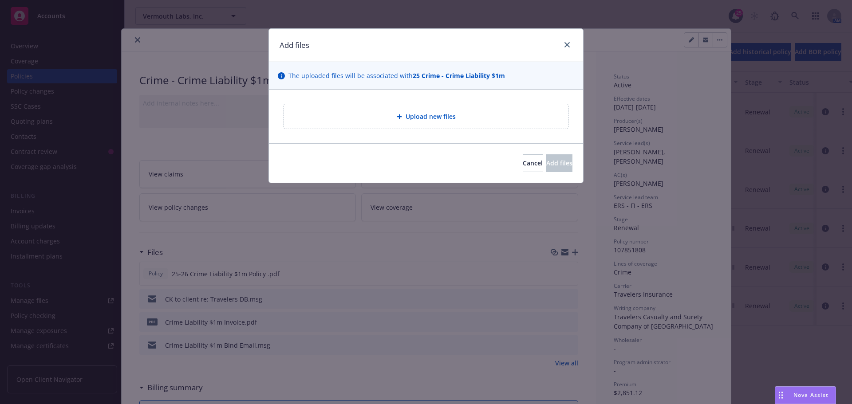
type textarea "x"
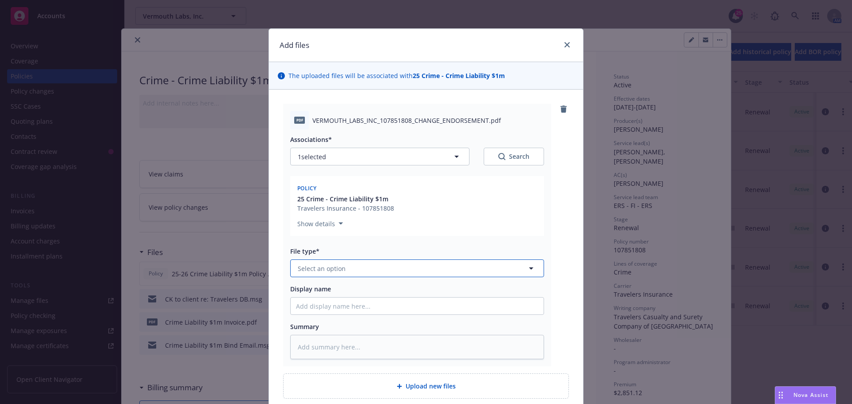
click at [339, 267] on span "Select an option" at bounding box center [322, 268] width 48 height 9
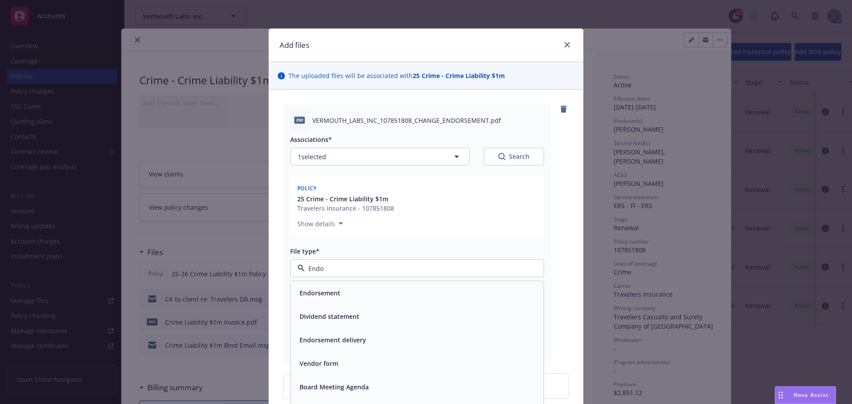
type input "Endor"
click at [335, 289] on span "Endorsement" at bounding box center [320, 293] width 41 height 9
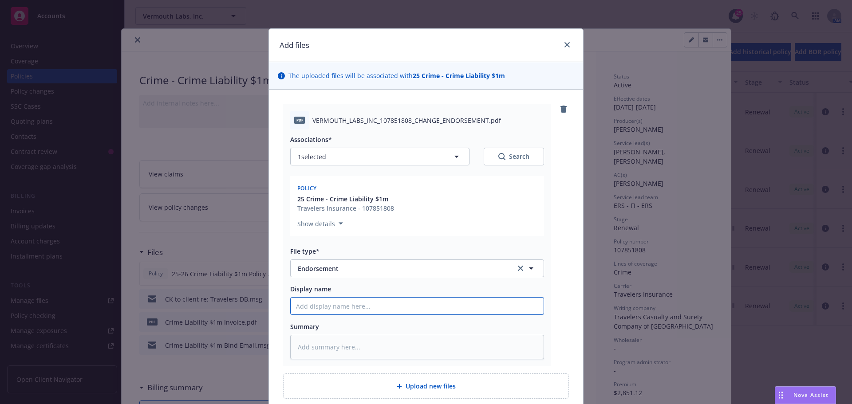
click at [320, 305] on input "Display name" at bounding box center [417, 306] width 253 height 17
type textarea "x"
type input "2"
type textarea "x"
type input "25"
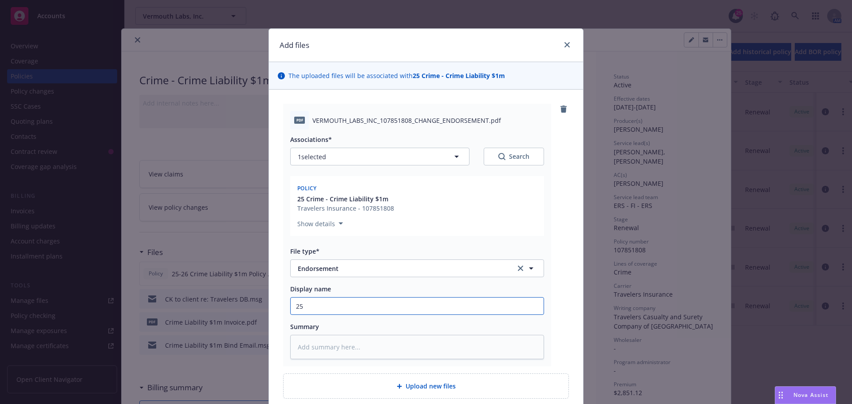
type textarea "x"
type input "25-"
type textarea "x"
type input "25-2"
type textarea "x"
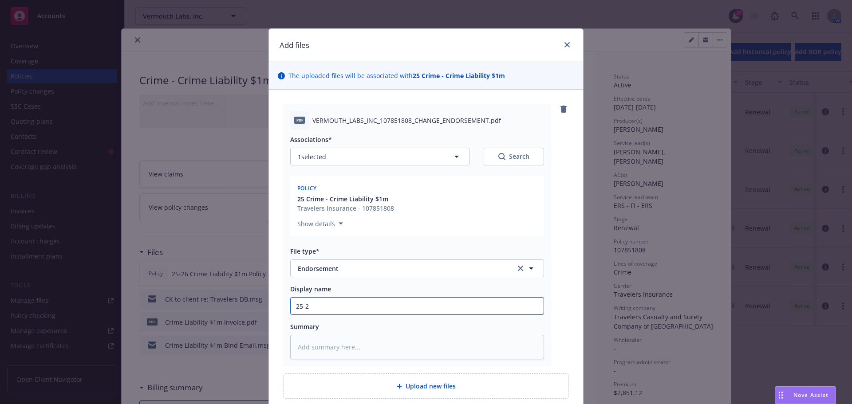
type input "25-26"
type textarea "x"
type input "25-26"
type textarea "x"
type input "25-26 M"
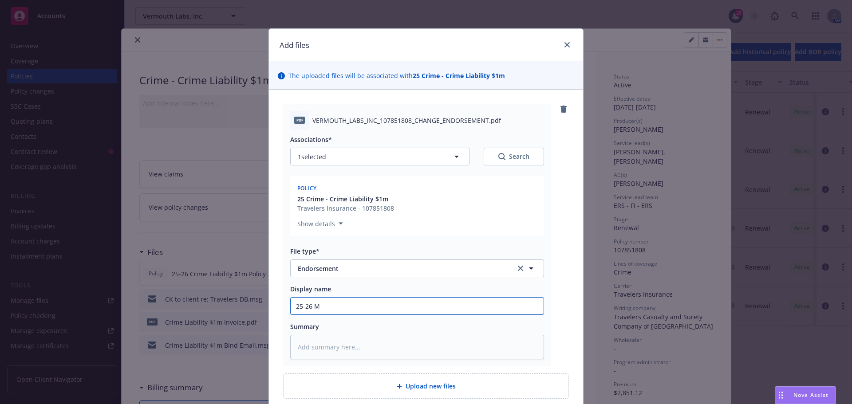
type textarea "x"
type input "25-26 Mai"
type textarea "x"
type input "25-26 Mail"
type textarea "x"
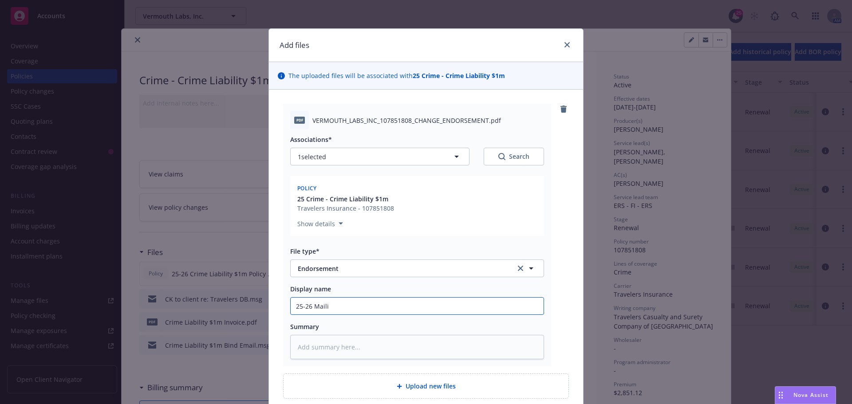
type input "25-26 Mailin"
type textarea "x"
type input "25-26 Mailing"
type textarea "x"
type input "25-26 Mailing"
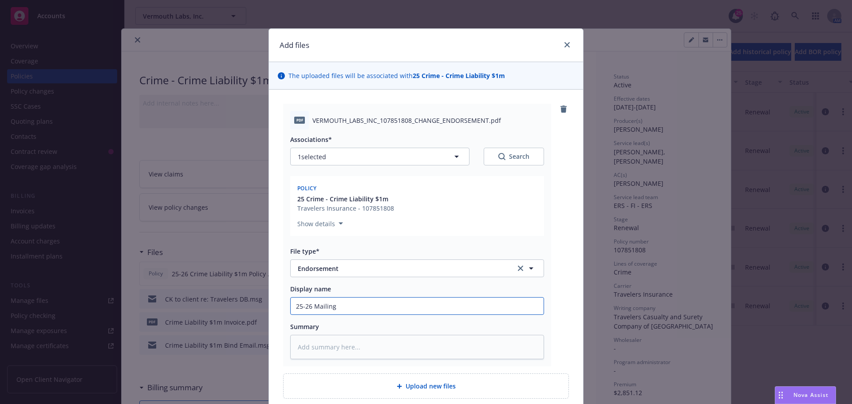
type textarea "x"
type input "25-26 Mailing a"
type textarea "x"
type input "25-26 Mailing ad"
type textarea "x"
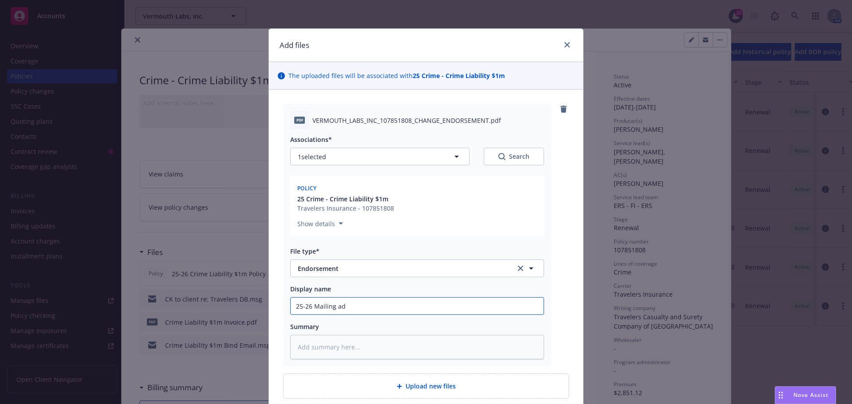
type input "25-26 Mailing add"
type textarea "x"
type input "25-26 Mailing addr"
type textarea "x"
type input "25-26 Mailing addre"
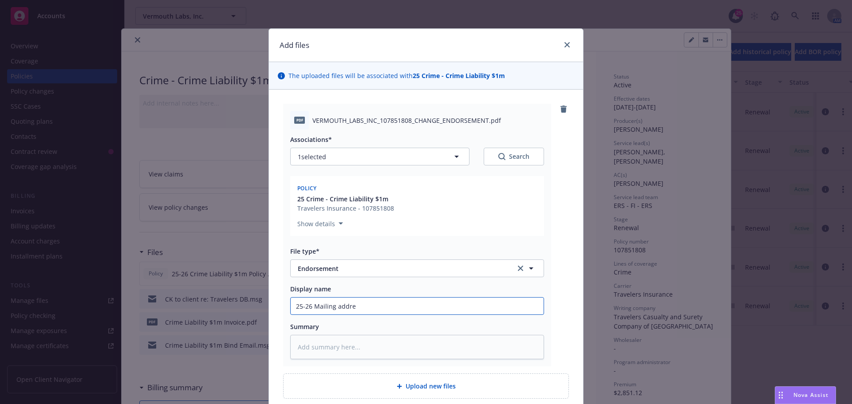
type textarea "x"
type input "25-26 Mailing addres"
type textarea "x"
type input "25-26 Mailing address"
type textarea "x"
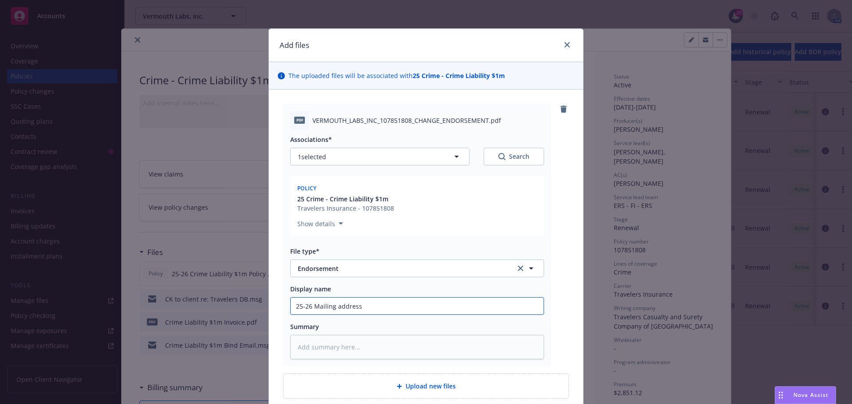
type input "25-26 Mailing address"
type textarea "x"
type input "25-26 Mailing address ch"
type textarea "x"
type input "25-26 Mailing address cha"
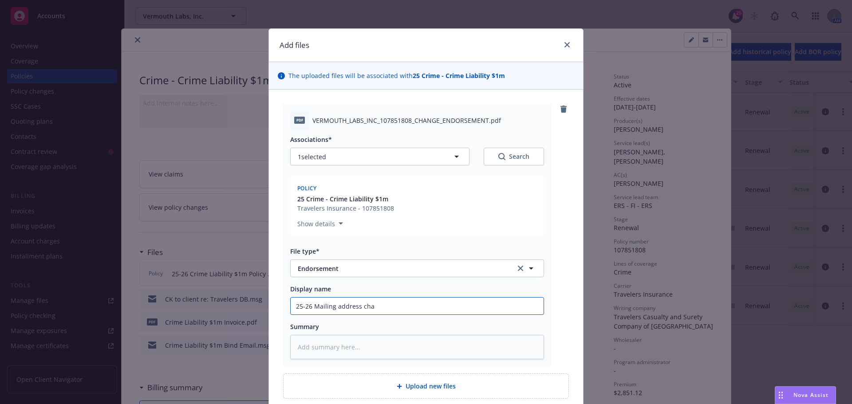
type textarea "x"
type input "25-26 Mailing address chan"
type textarea "x"
type input "25-26 Mailing address [PERSON_NAME]"
type textarea "x"
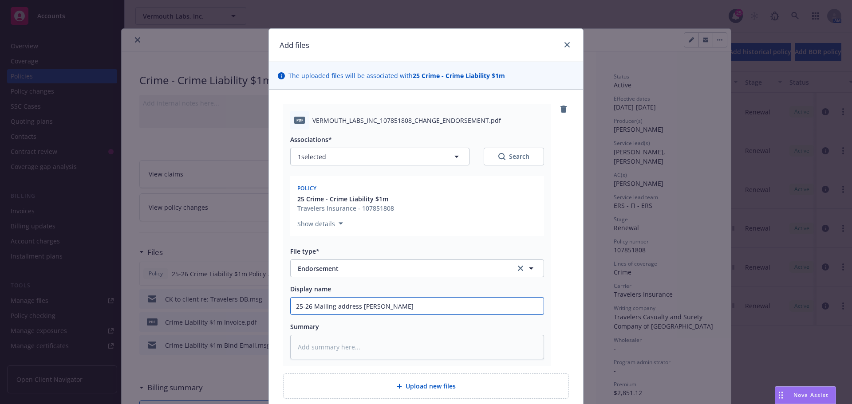
type input "25-26 Mailing address change"
type textarea "x"
type input "25-26 Mailing address change"
type textarea "x"
type input "25-26 Mailing address change e"
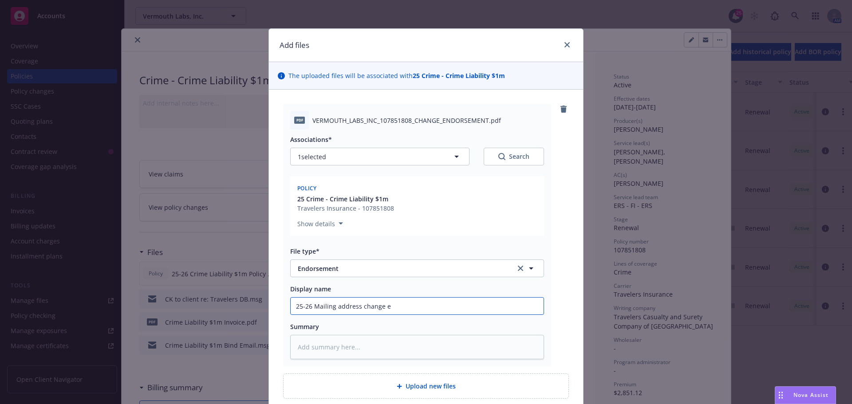
type textarea "x"
type input "25-26 Mailing address change en"
type textarea "x"
type input "25-26 Mailing address change end"
type textarea "x"
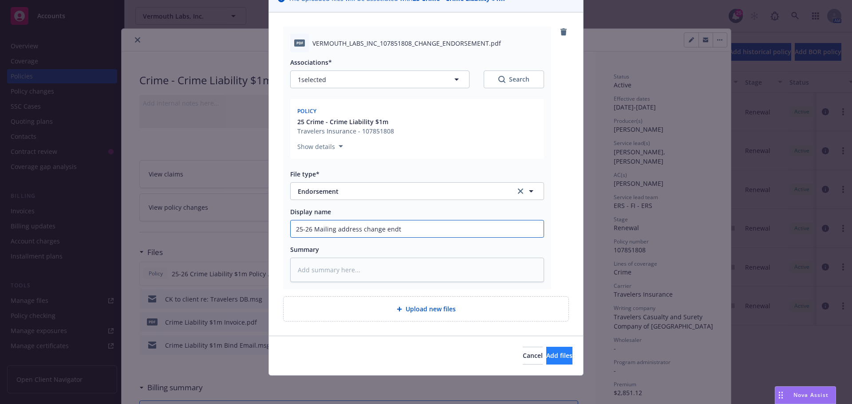
type input "25-26 Mailing address change endt"
click at [546, 355] on span "Add files" at bounding box center [559, 356] width 26 height 8
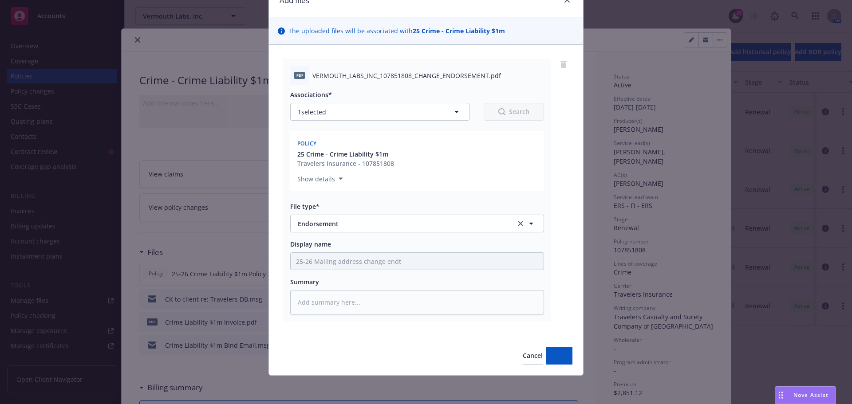
type textarea "x"
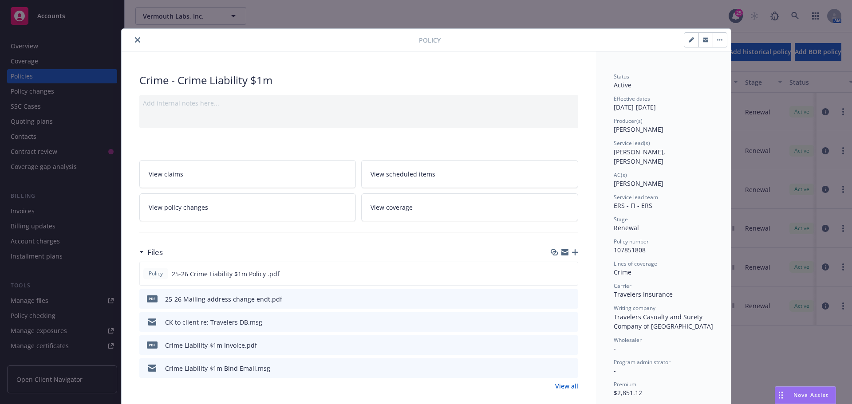
click at [135, 41] on icon "close" at bounding box center [137, 39] width 5 height 5
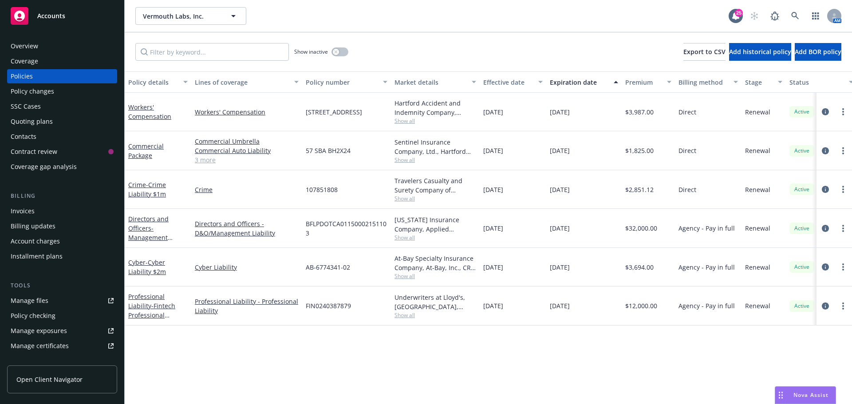
click at [304, 24] on div "Vermouth Labs, Inc. Vermouth Labs, Inc." at bounding box center [431, 16] width 593 height 18
click at [209, 27] on div "Vermouth Labs, Inc. Vermouth Labs, Inc. 25 AM" at bounding box center [489, 16] width 728 height 32
